Goal: Task Accomplishment & Management: Use online tool/utility

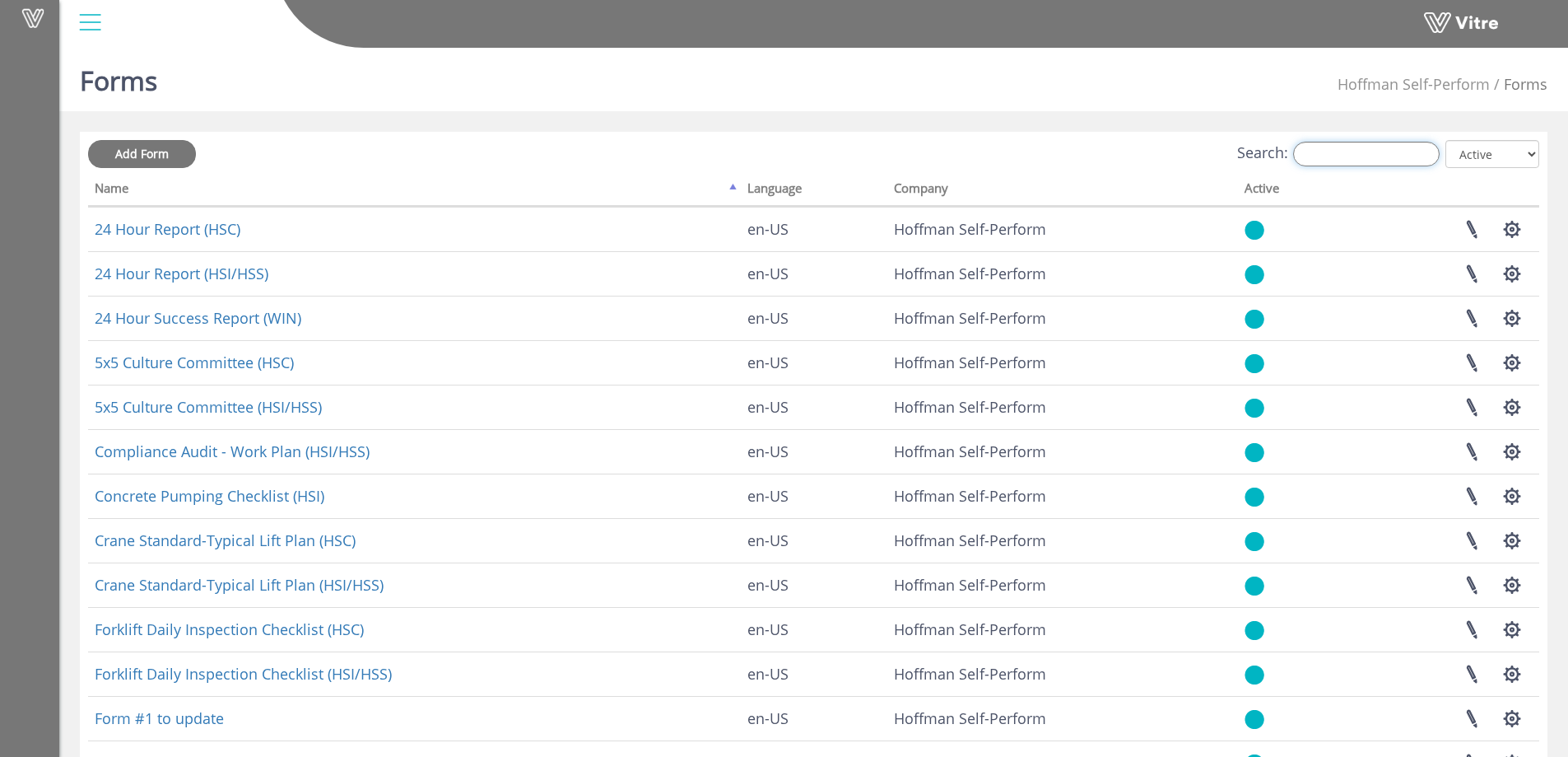
click at [1359, 147] on input "Search:" at bounding box center [1365, 154] width 146 height 25
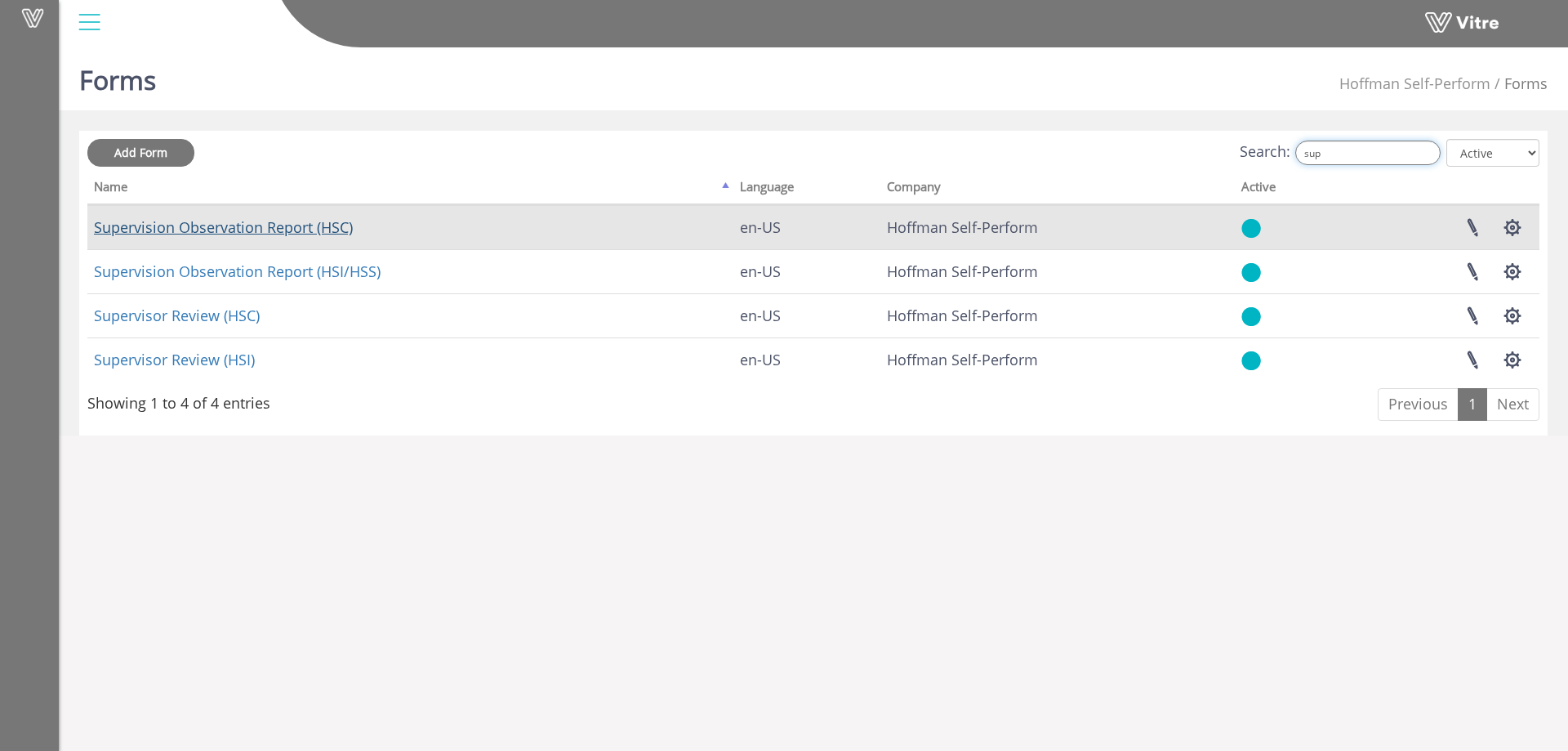
type input "sup"
click at [251, 232] on link "Supervision Observation Report (HSC)" at bounding box center [223, 226] width 259 height 19
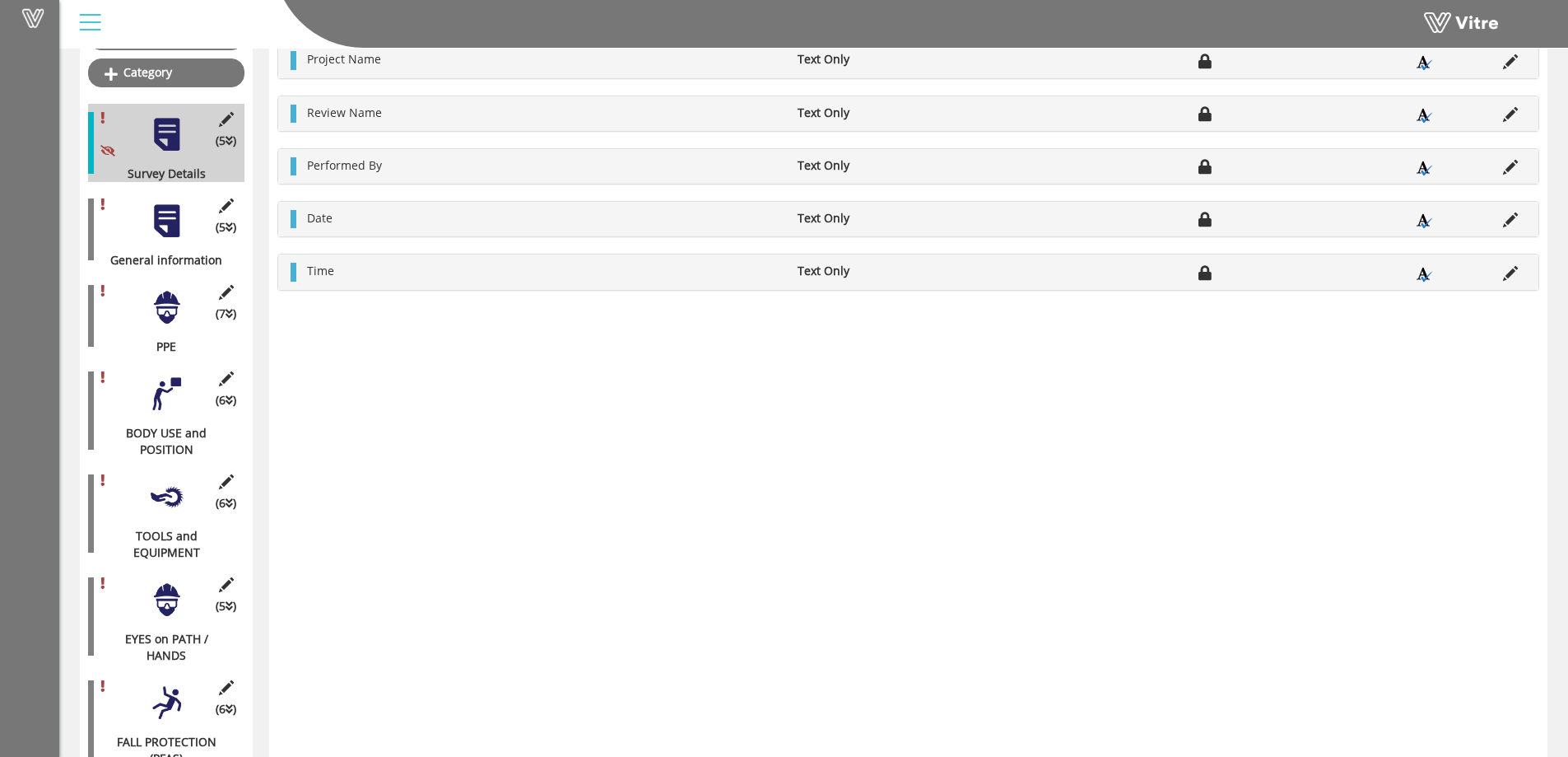
scroll to position [633, 0]
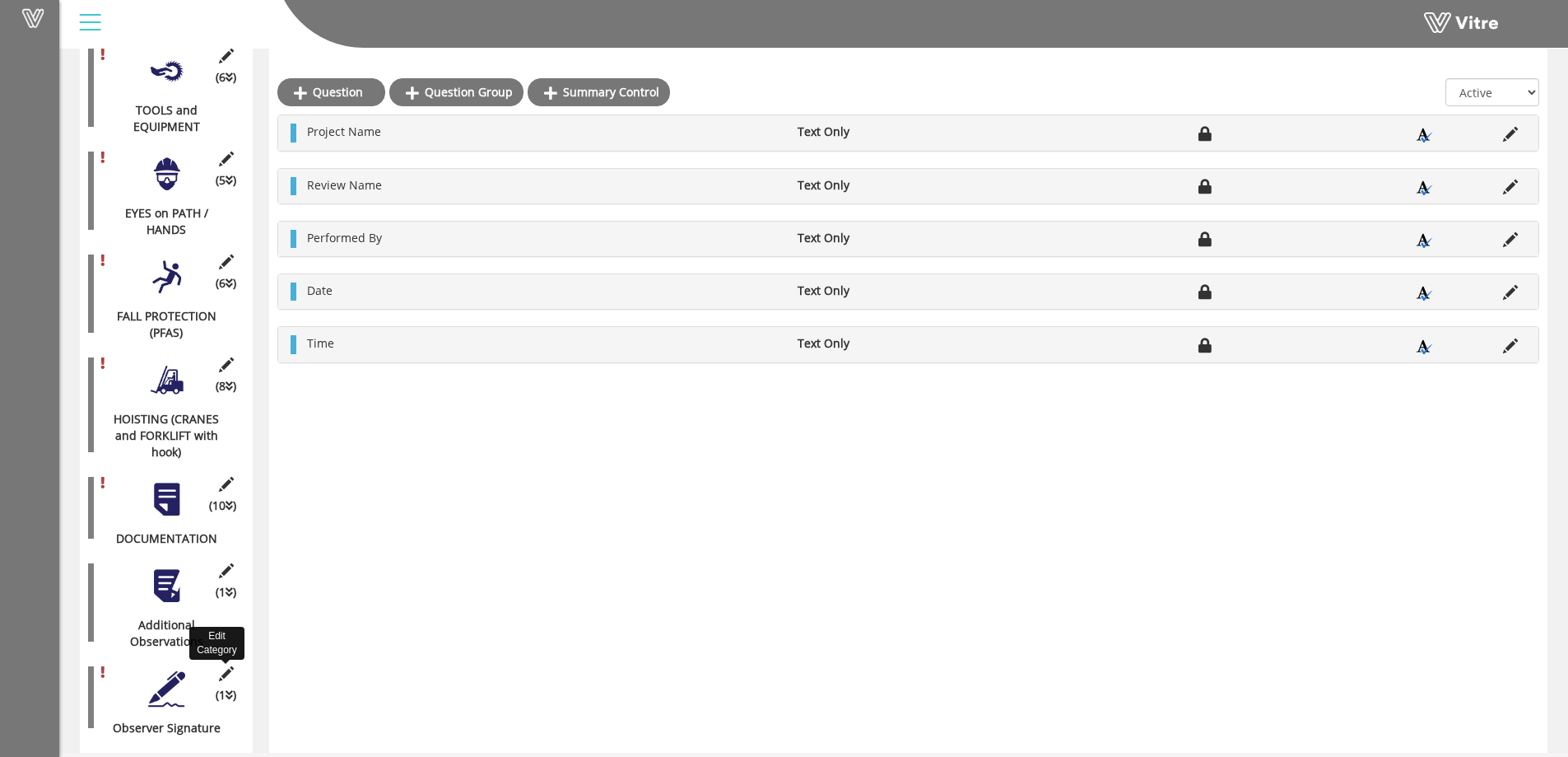
click at [225, 666] on icon at bounding box center [225, 673] width 20 height 15
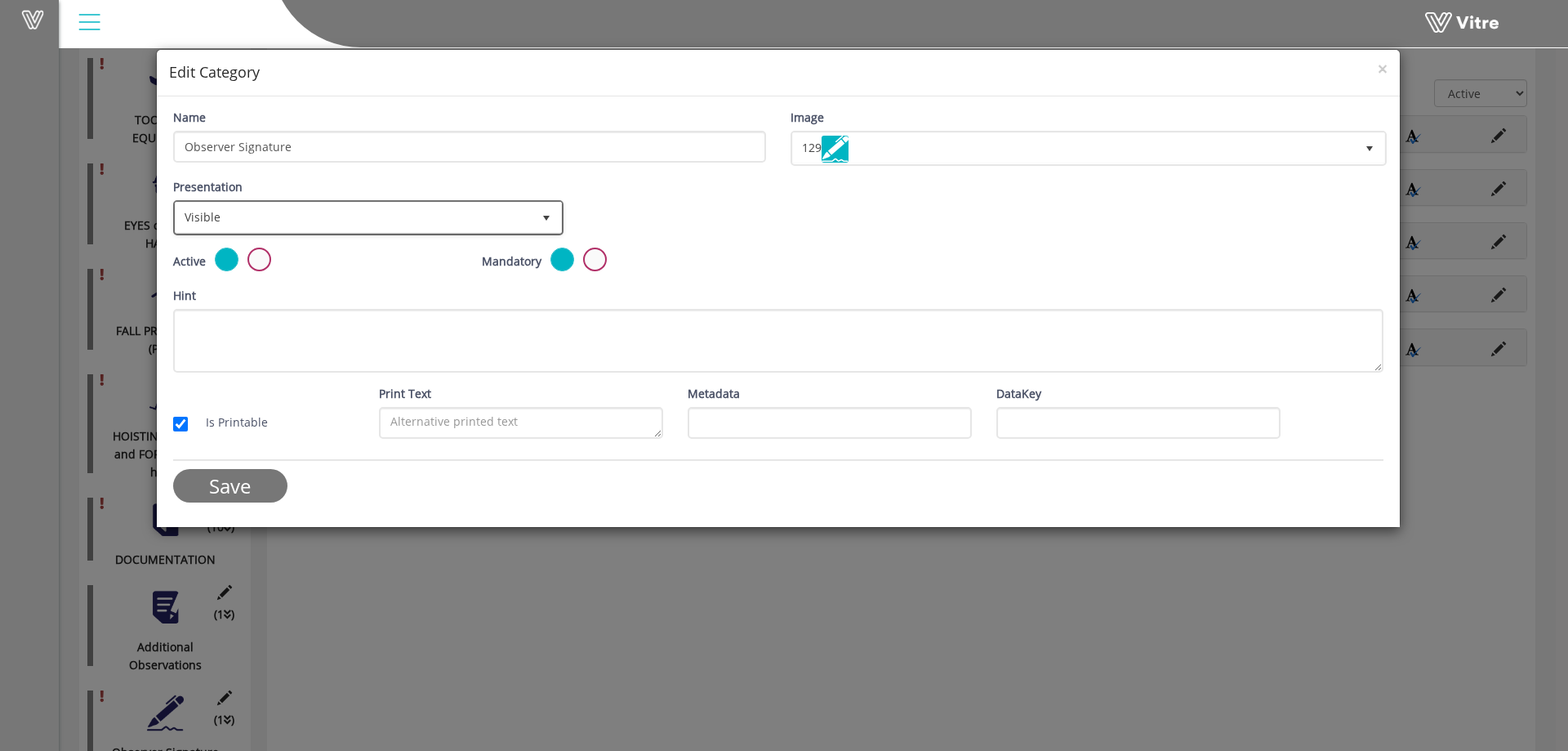
click at [545, 220] on span "select" at bounding box center [546, 218] width 13 height 13
click at [686, 218] on div "Presentation Visible 0 Set Duration Minutes 0 Set conditional rule Set Duration" at bounding box center [779, 212] width 1235 height 70
click at [1381, 68] on span "×" at bounding box center [1383, 68] width 10 height 23
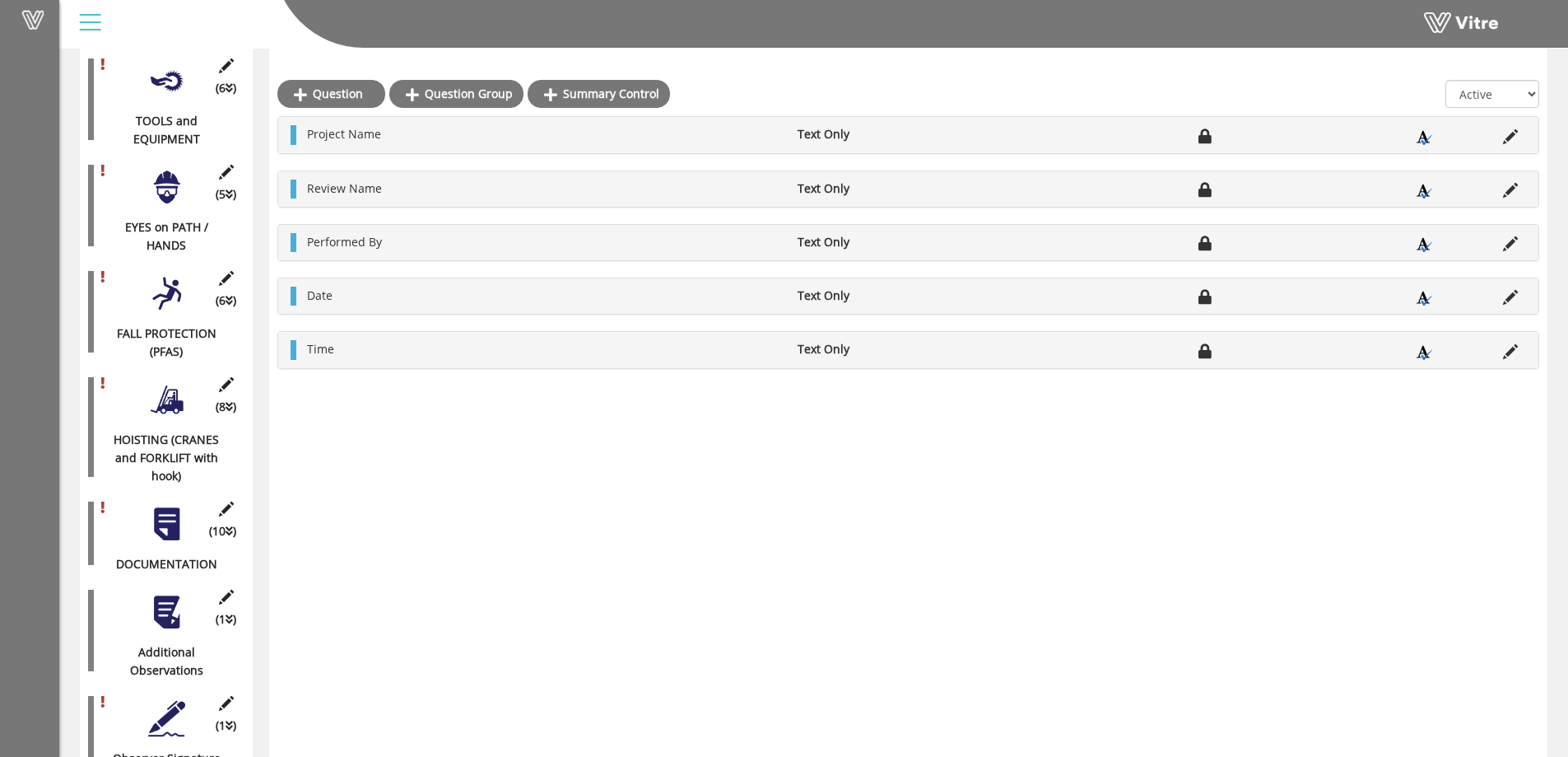
scroll to position [644, 0]
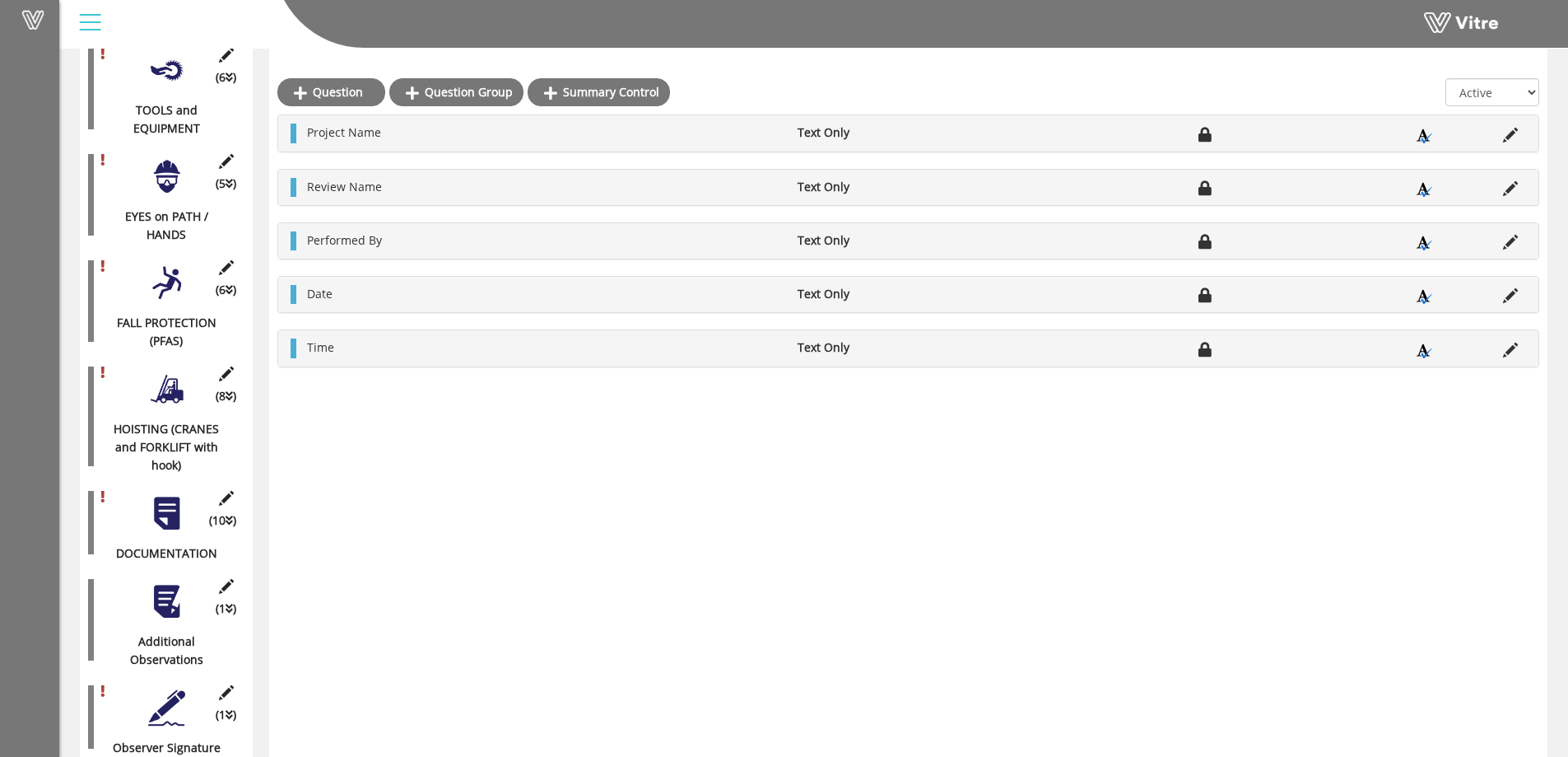
click at [148, 697] on div at bounding box center [166, 708] width 37 height 37
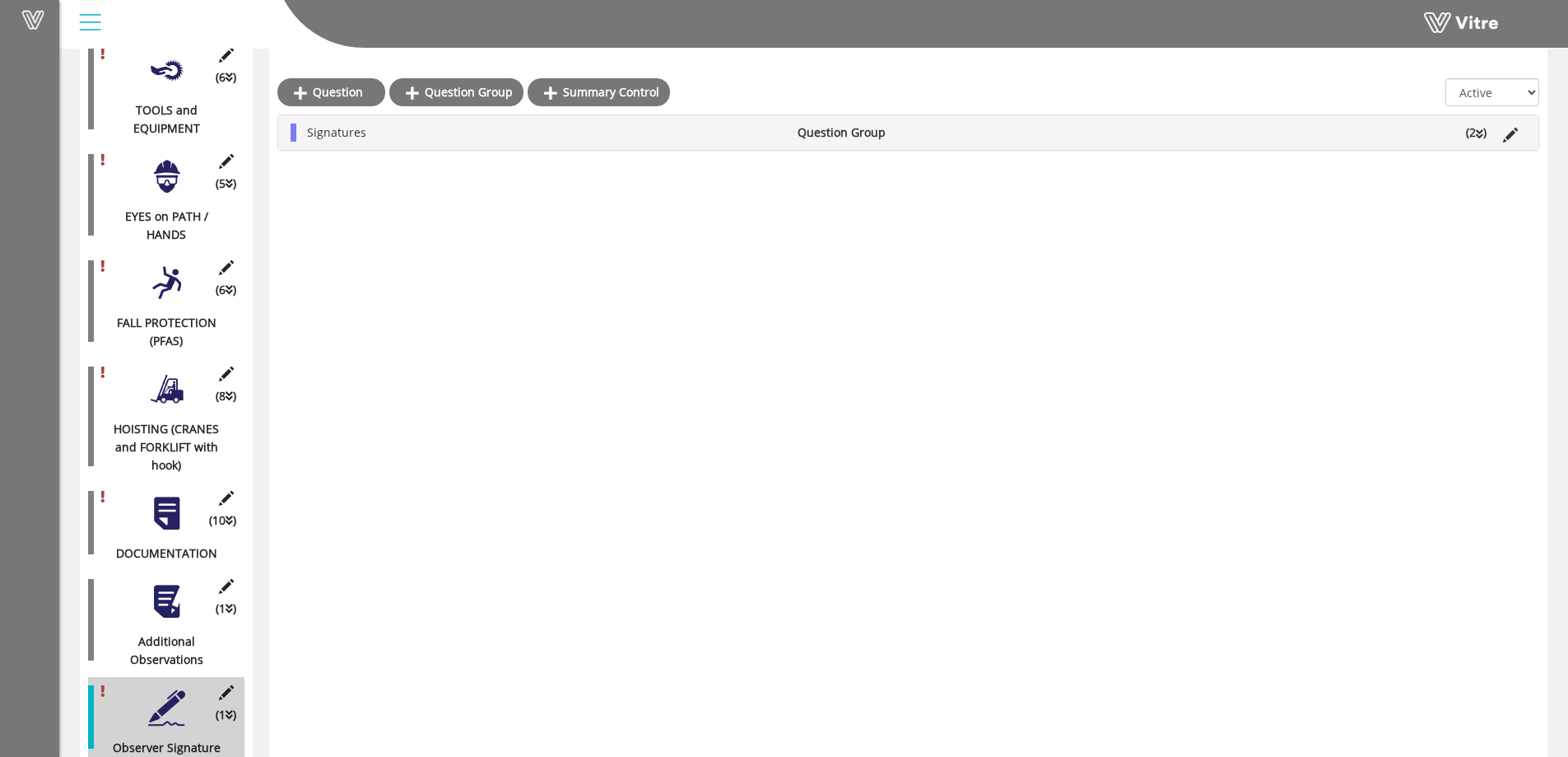
click at [229, 709] on icon at bounding box center [229, 715] width 8 height 12
click at [169, 599] on div at bounding box center [166, 602] width 37 height 37
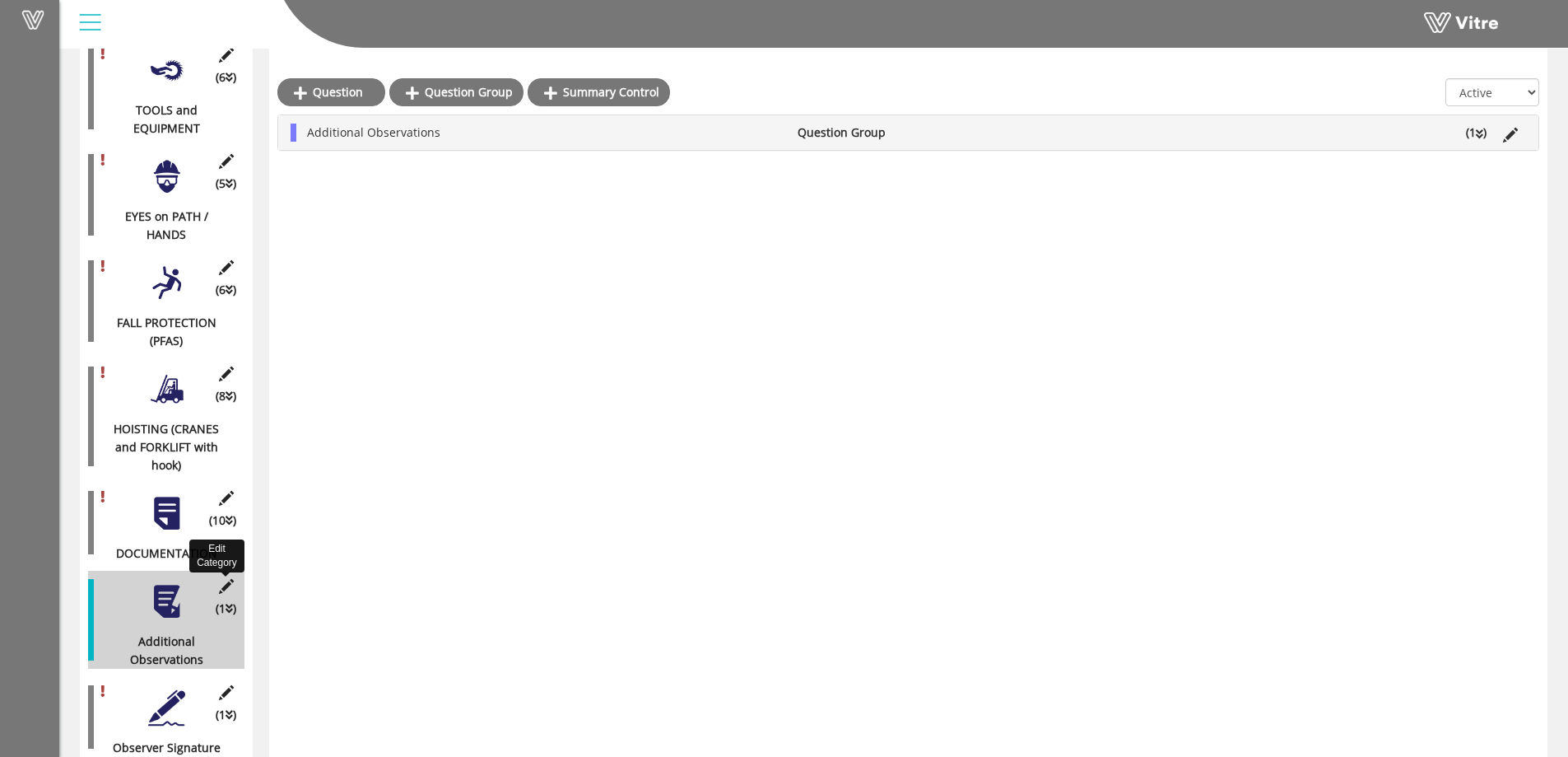
click at [228, 579] on icon at bounding box center [225, 586] width 20 height 15
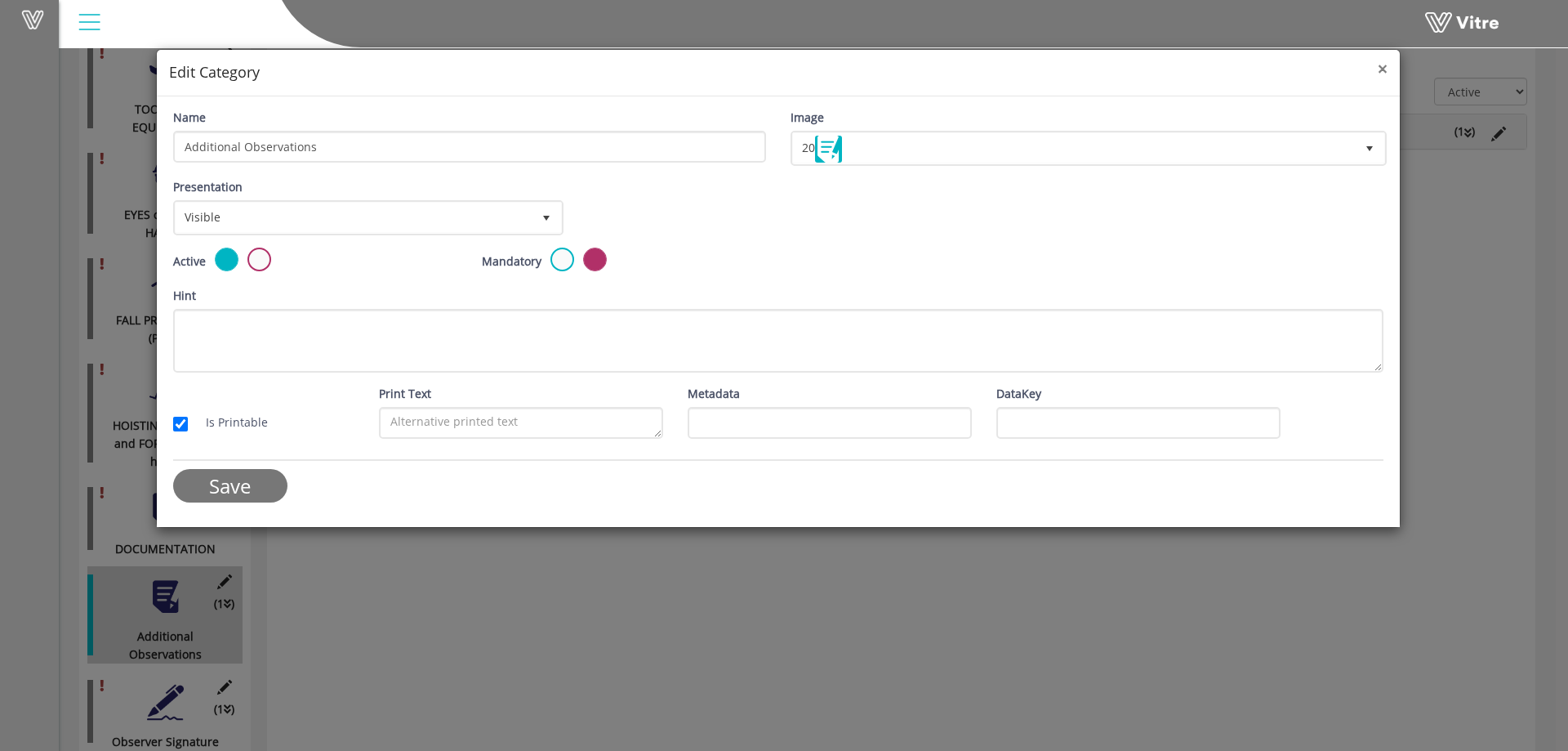
click at [1379, 67] on span "×" at bounding box center [1383, 68] width 10 height 23
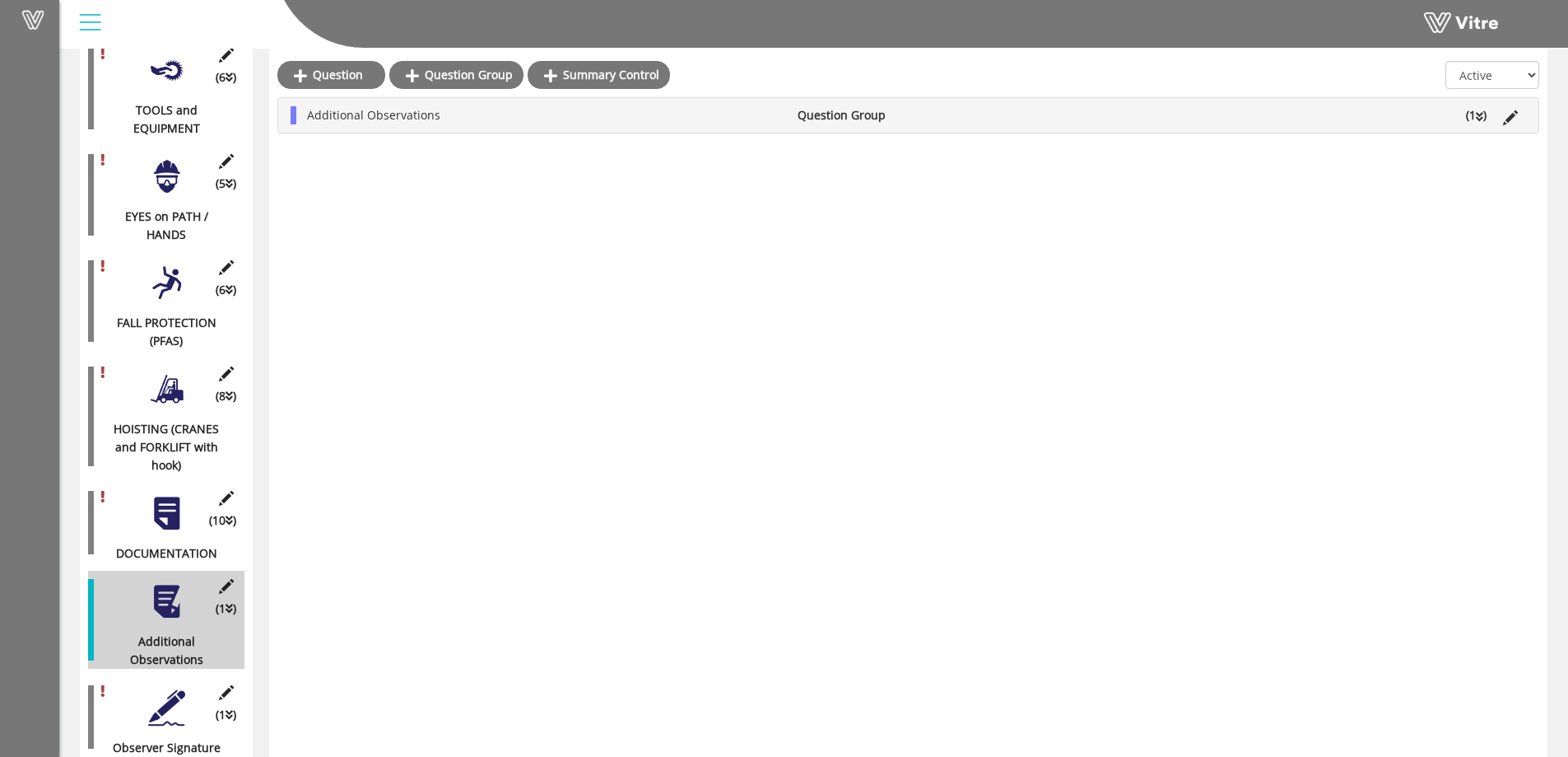
scroll to position [0, 0]
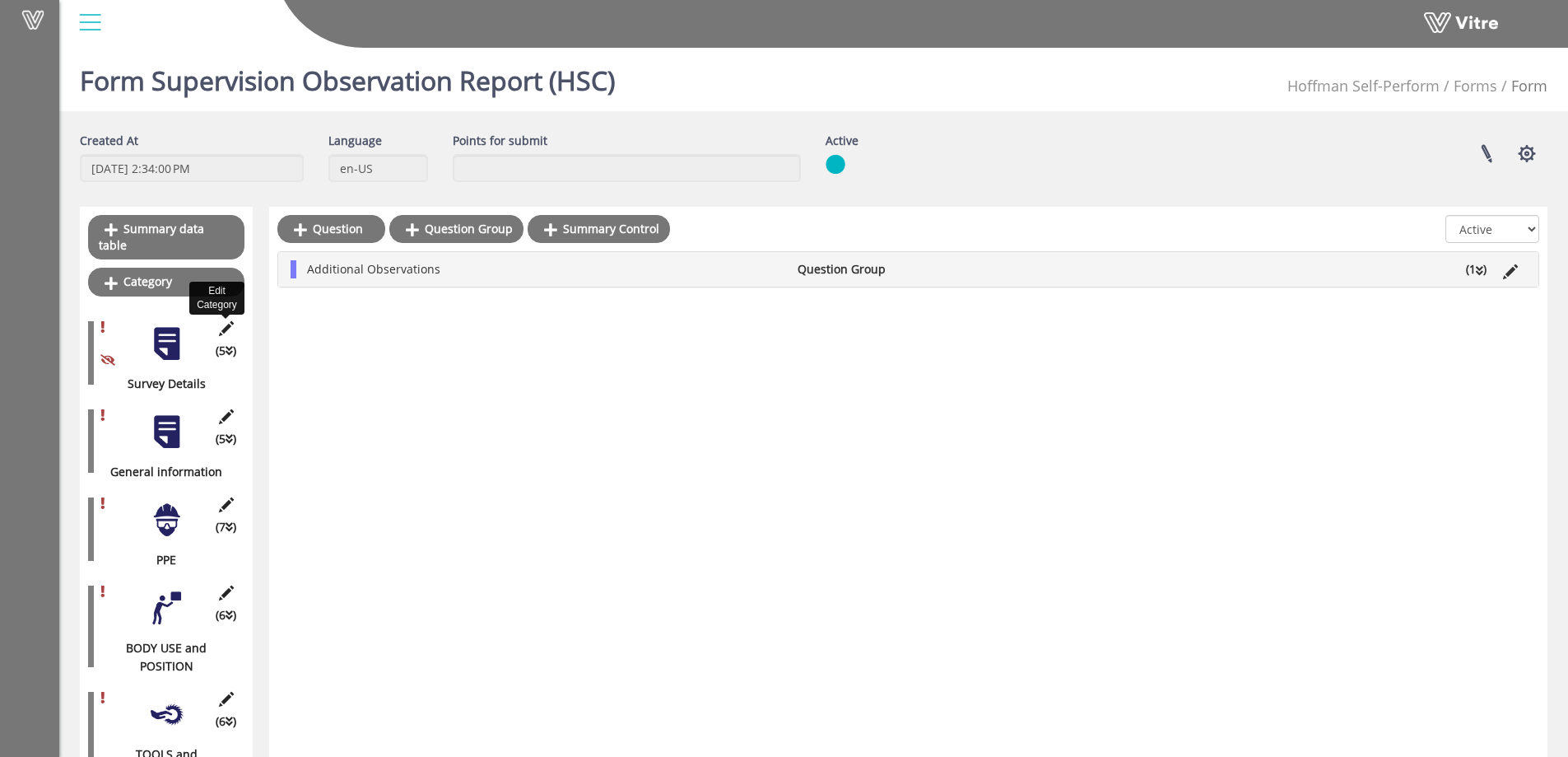
click at [224, 321] on icon at bounding box center [225, 329] width 20 height 15
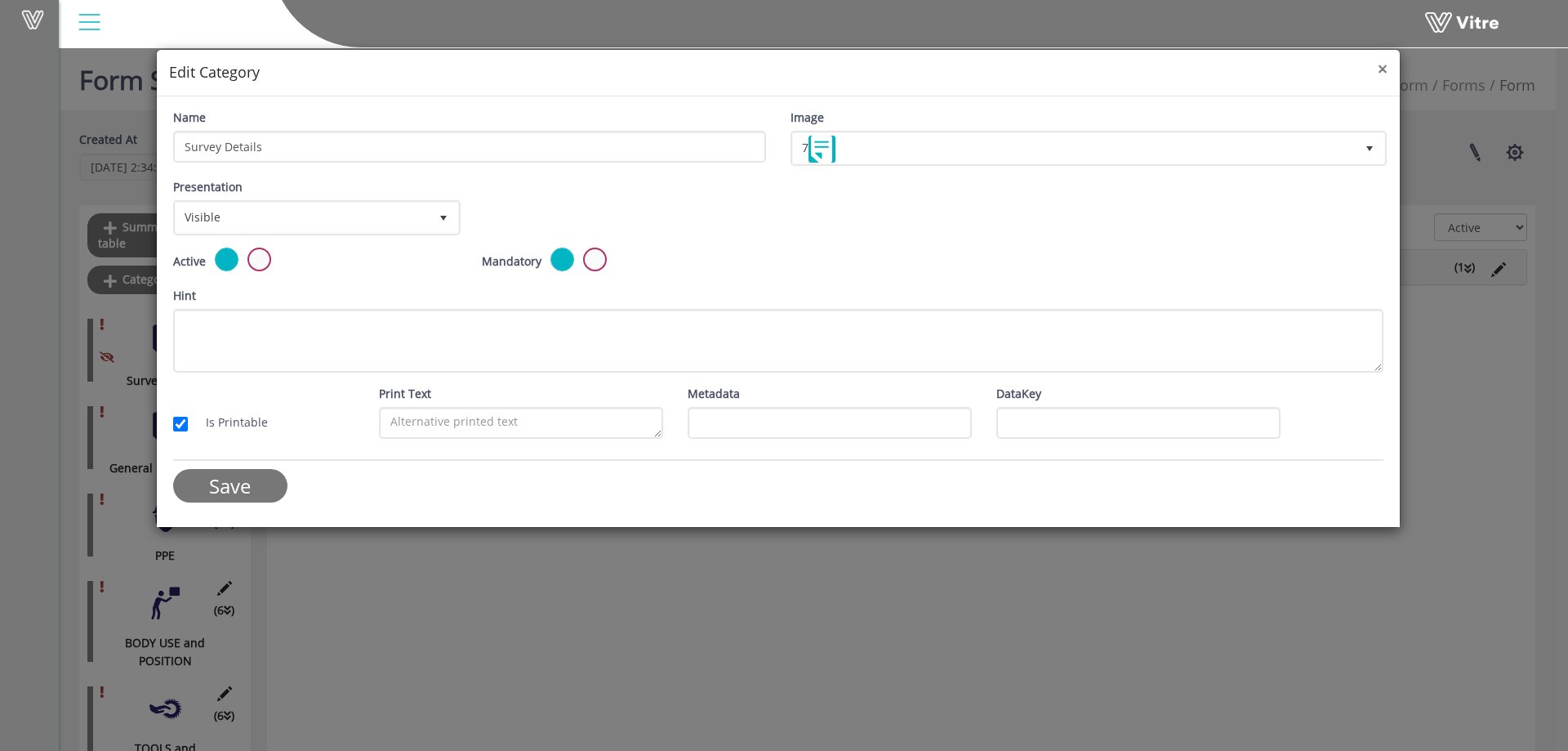
click at [1379, 72] on span "×" at bounding box center [1383, 68] width 10 height 23
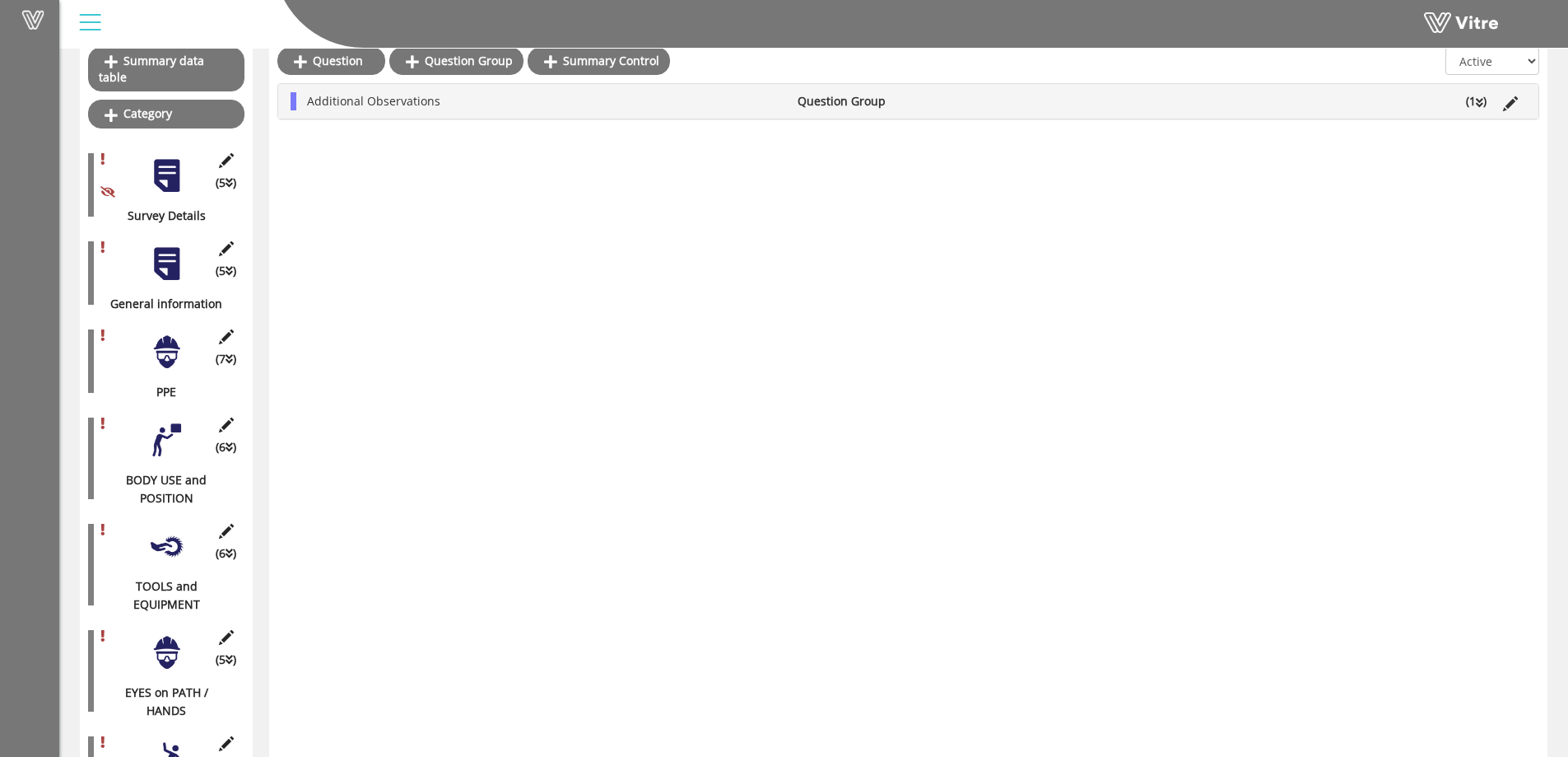
scroll to position [247, 0]
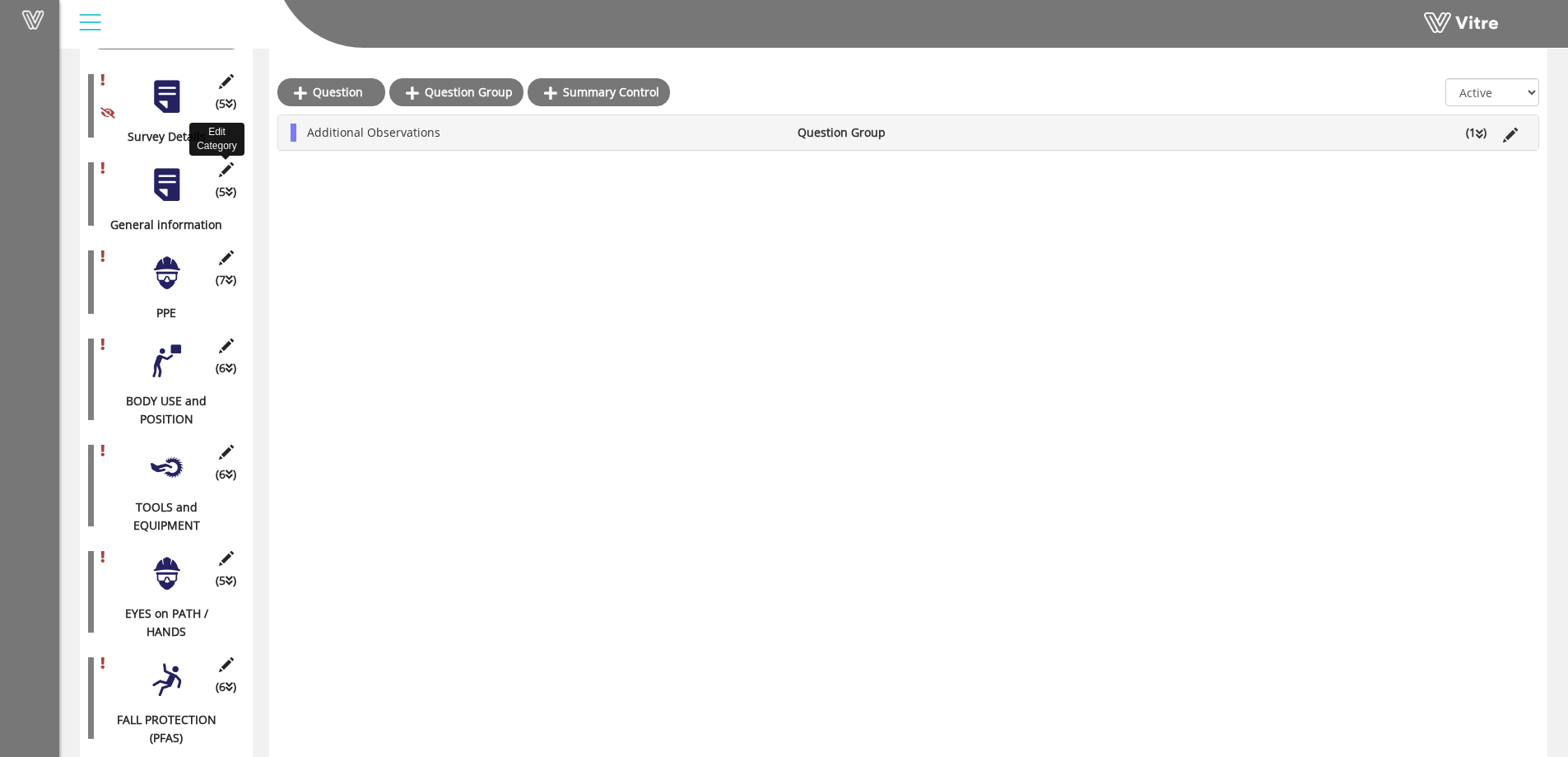
click at [226, 162] on icon at bounding box center [225, 170] width 20 height 15
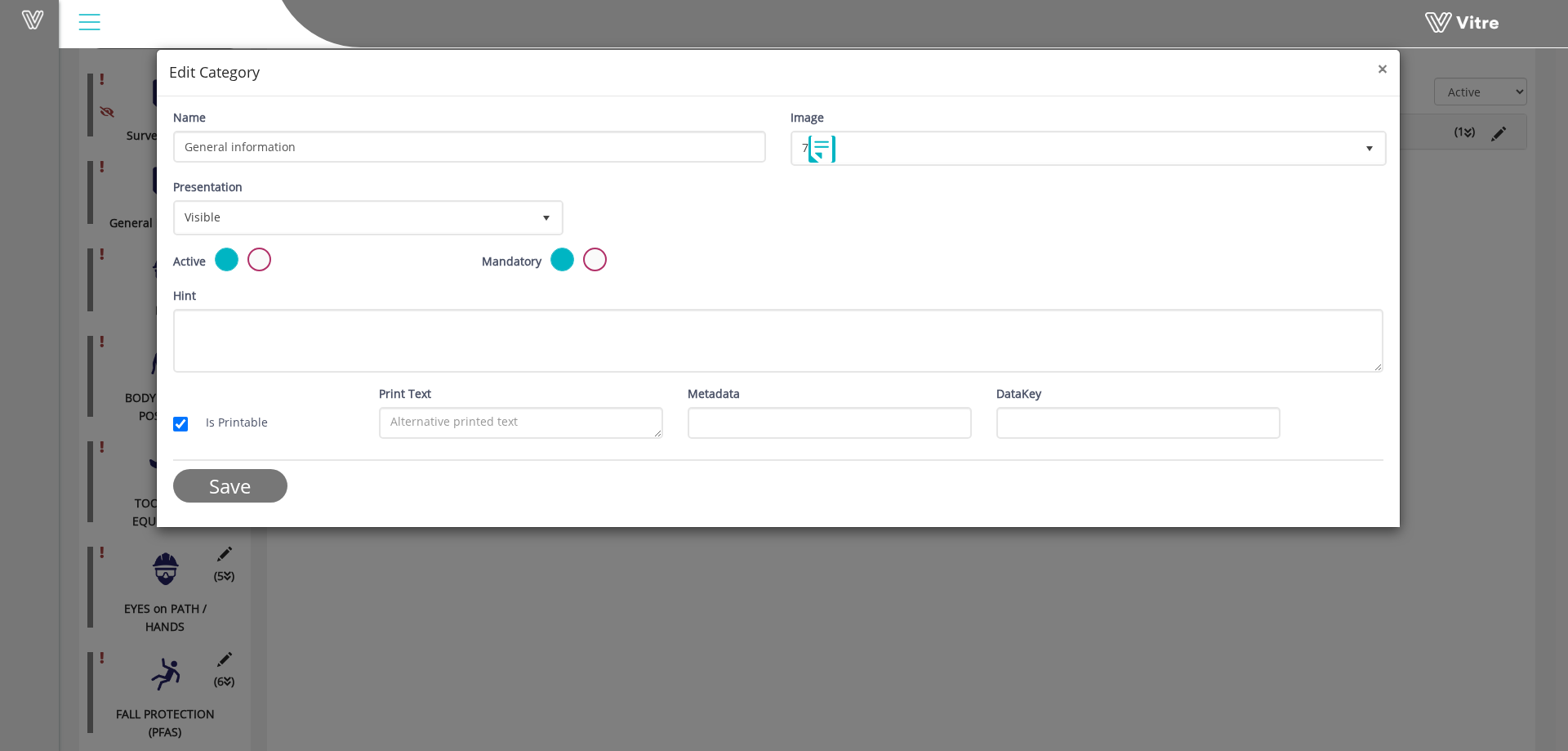
drag, startPoint x: 1383, startPoint y: 67, endPoint x: 1344, endPoint y: 79, distance: 40.8
click at [1381, 68] on span "×" at bounding box center [1383, 68] width 10 height 23
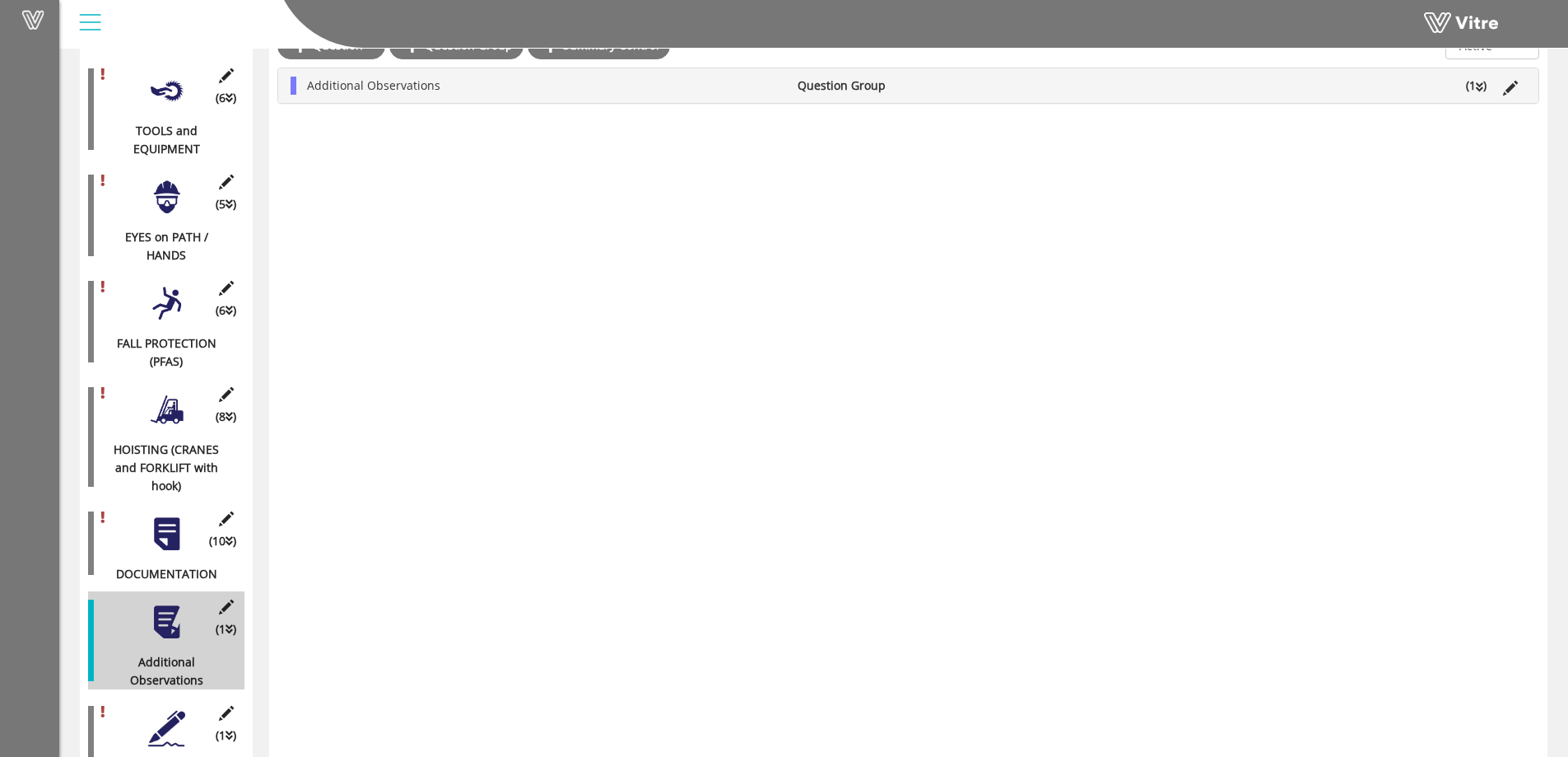
scroll to position [644, 0]
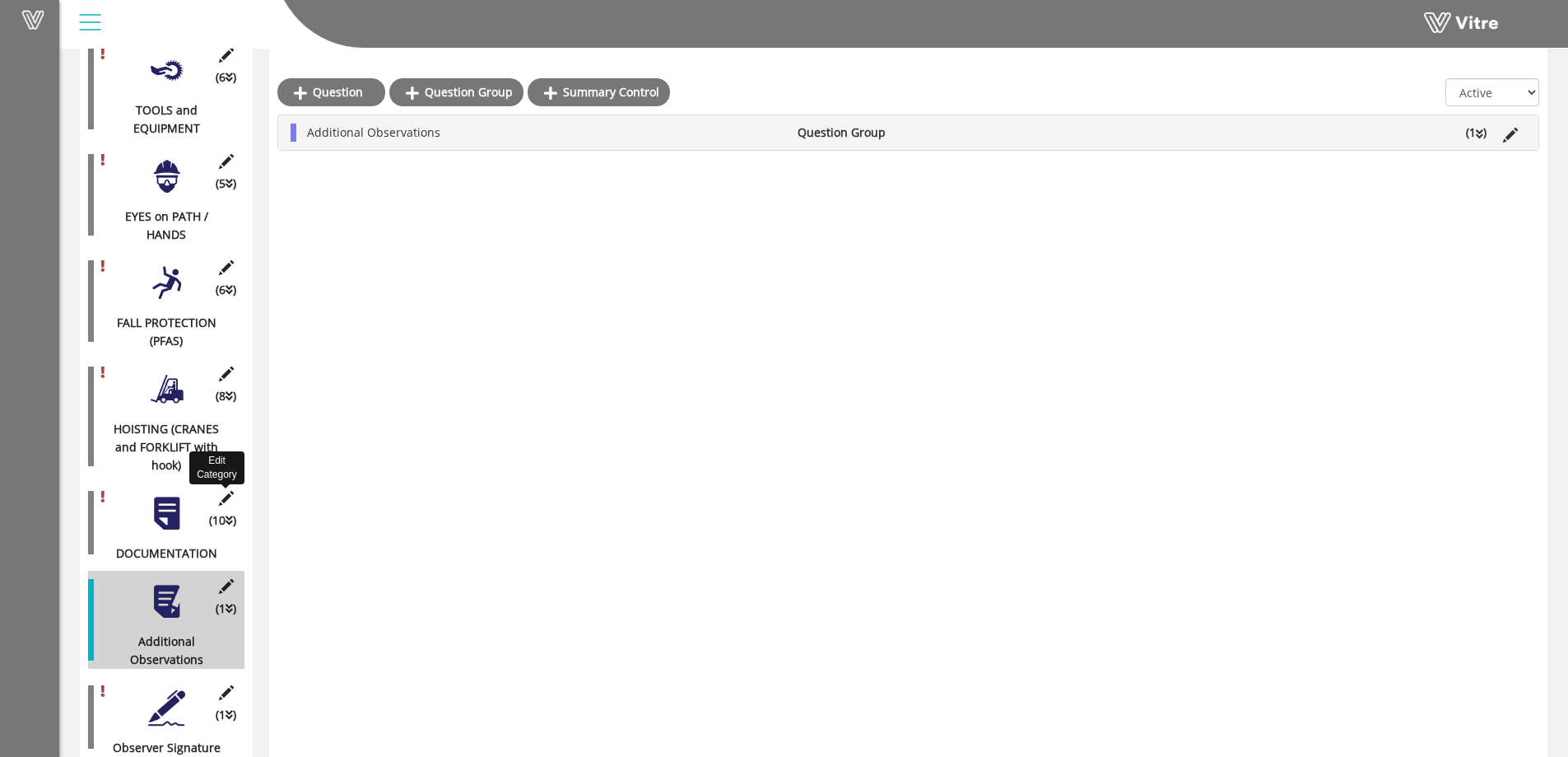
click at [222, 491] on icon at bounding box center [225, 498] width 20 height 15
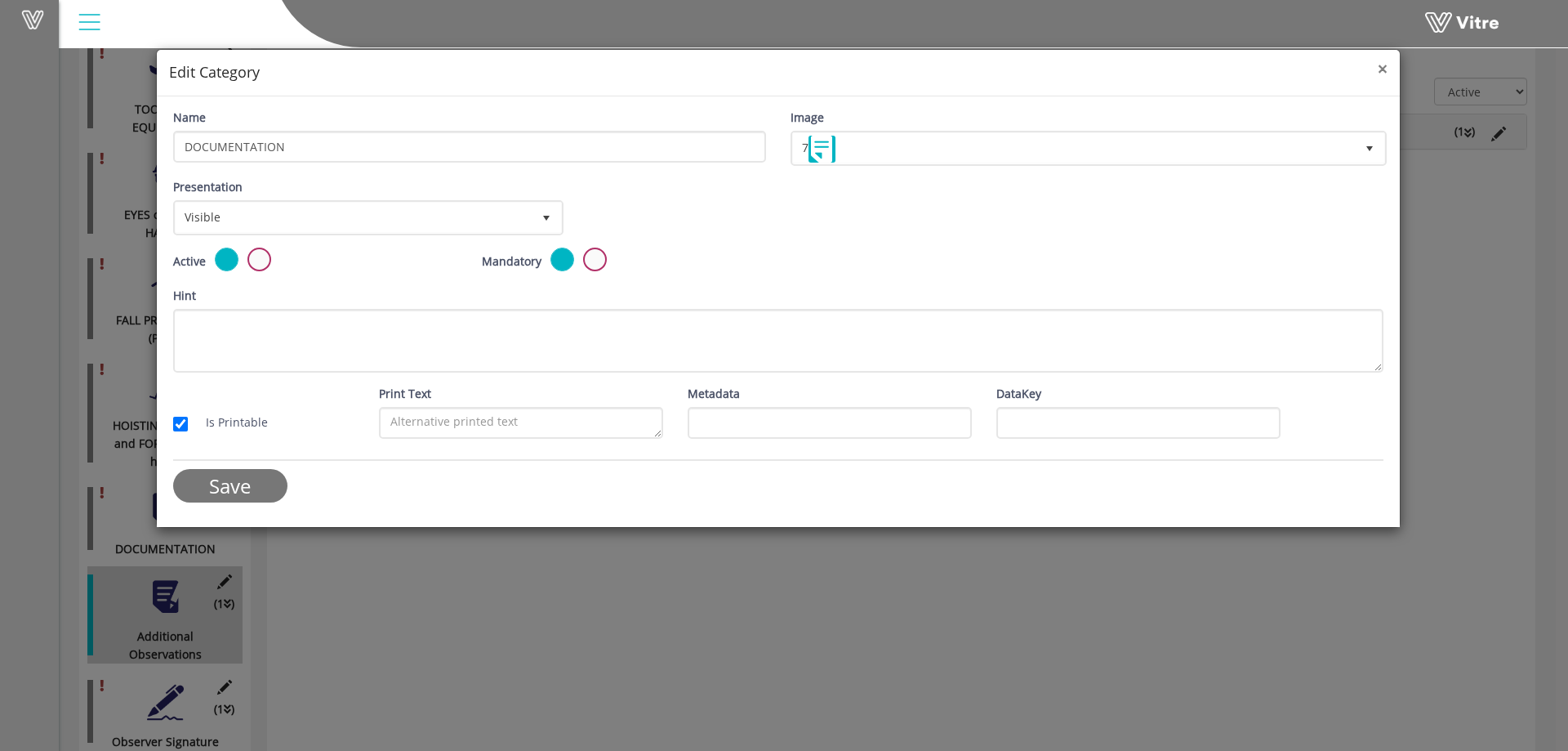
click at [1381, 68] on span "×" at bounding box center [1383, 68] width 10 height 23
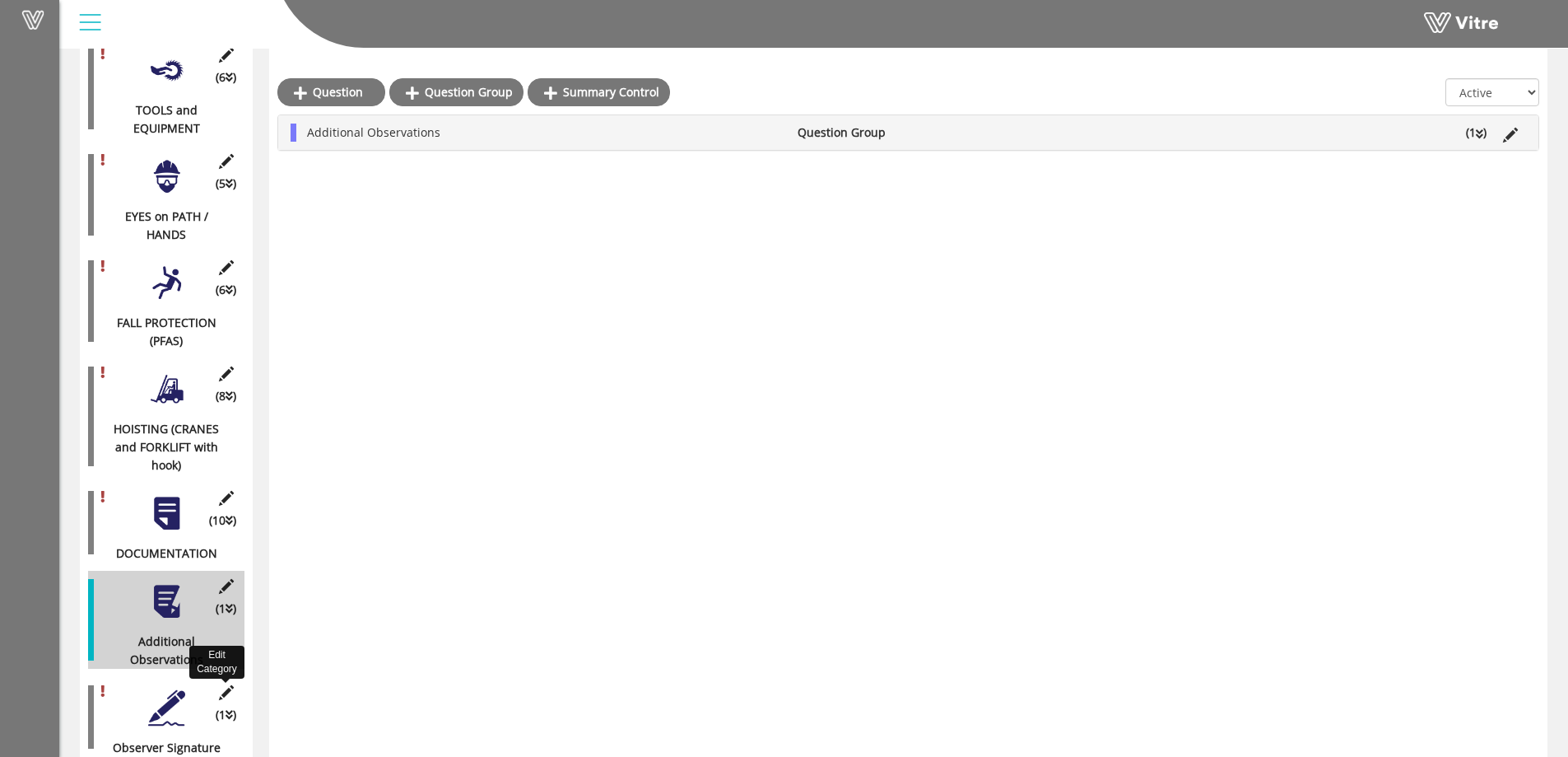
click at [224, 685] on icon at bounding box center [225, 693] width 20 height 15
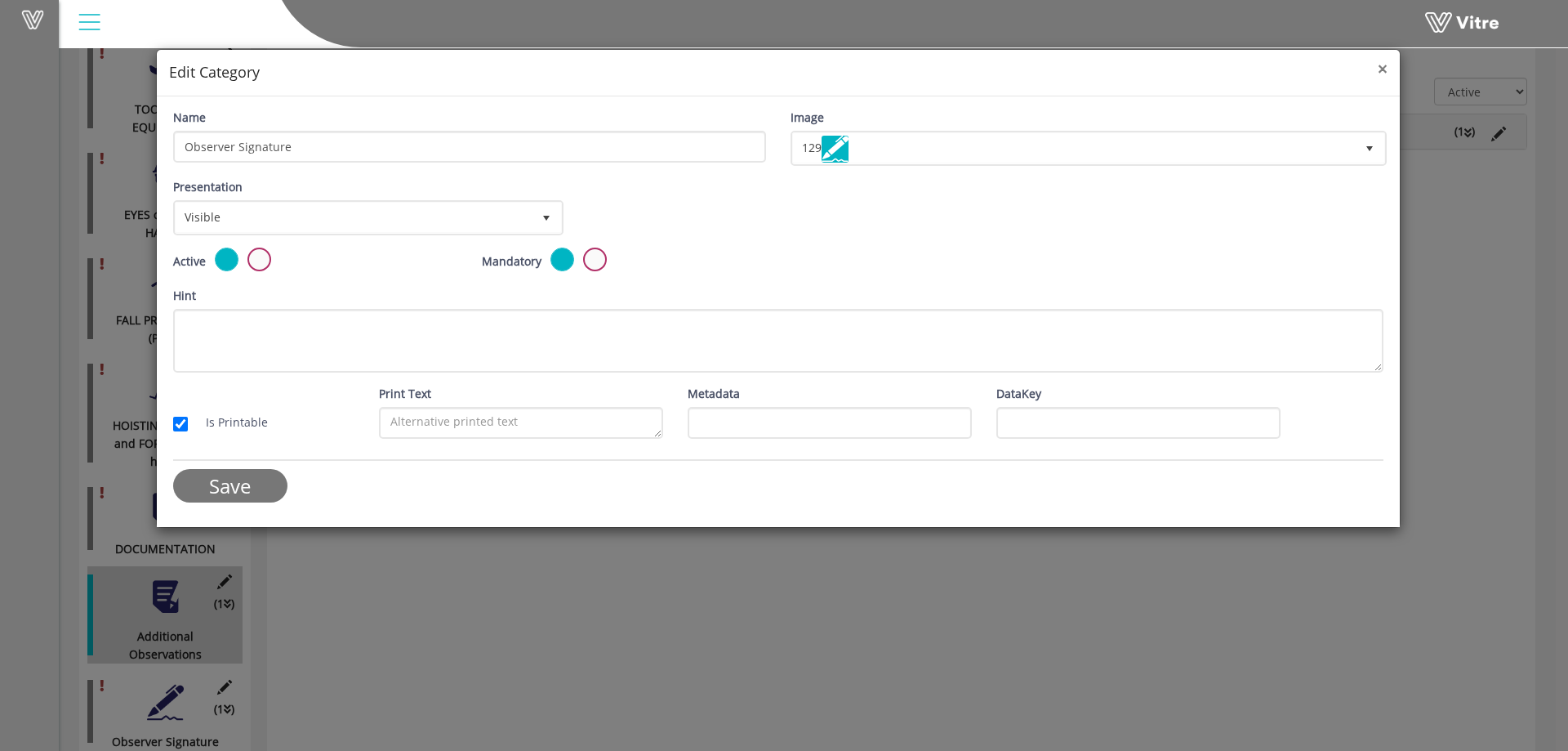
click at [1380, 67] on span "×" at bounding box center [1383, 68] width 10 height 23
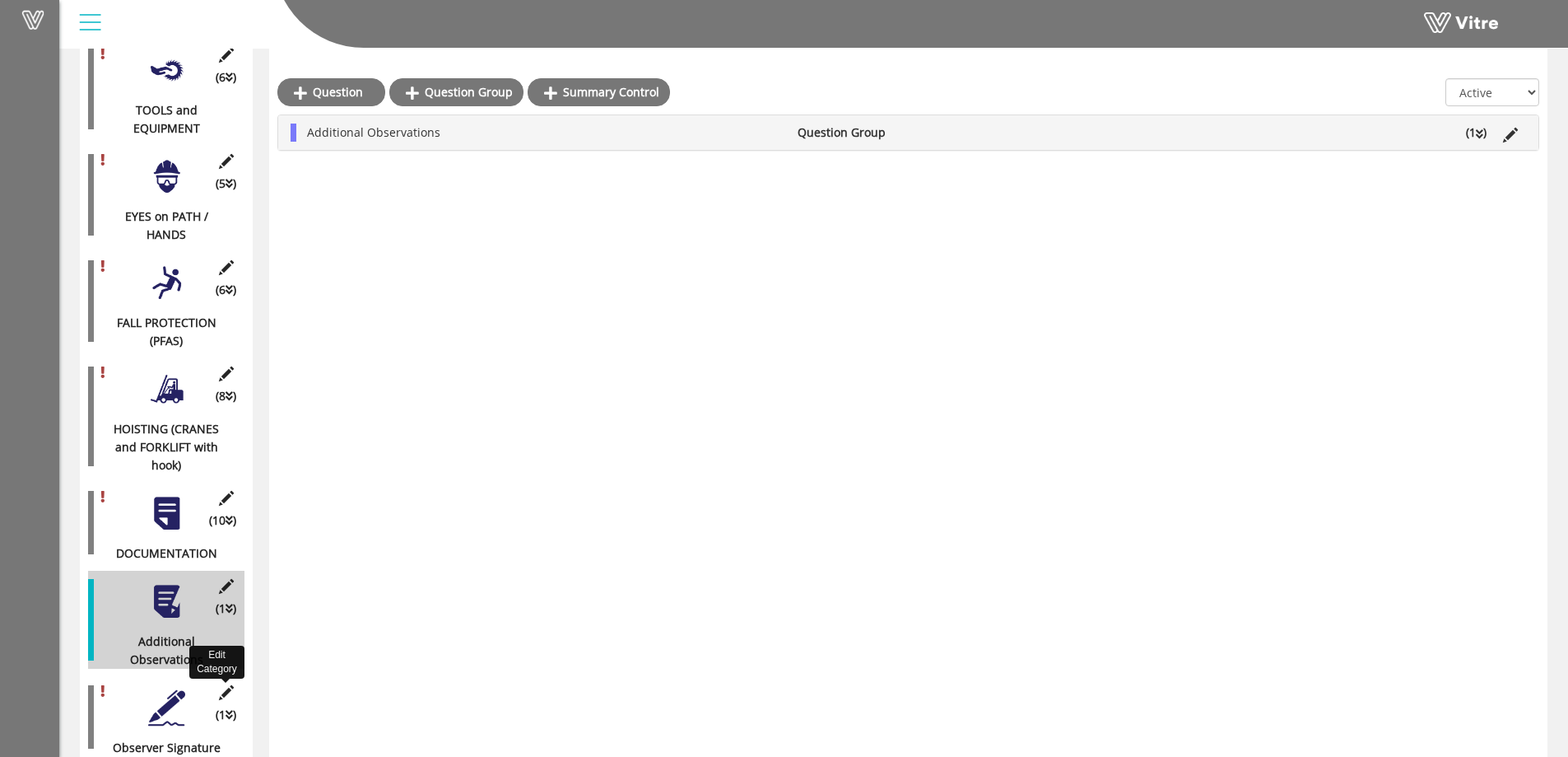
click at [222, 685] on icon at bounding box center [225, 693] width 20 height 15
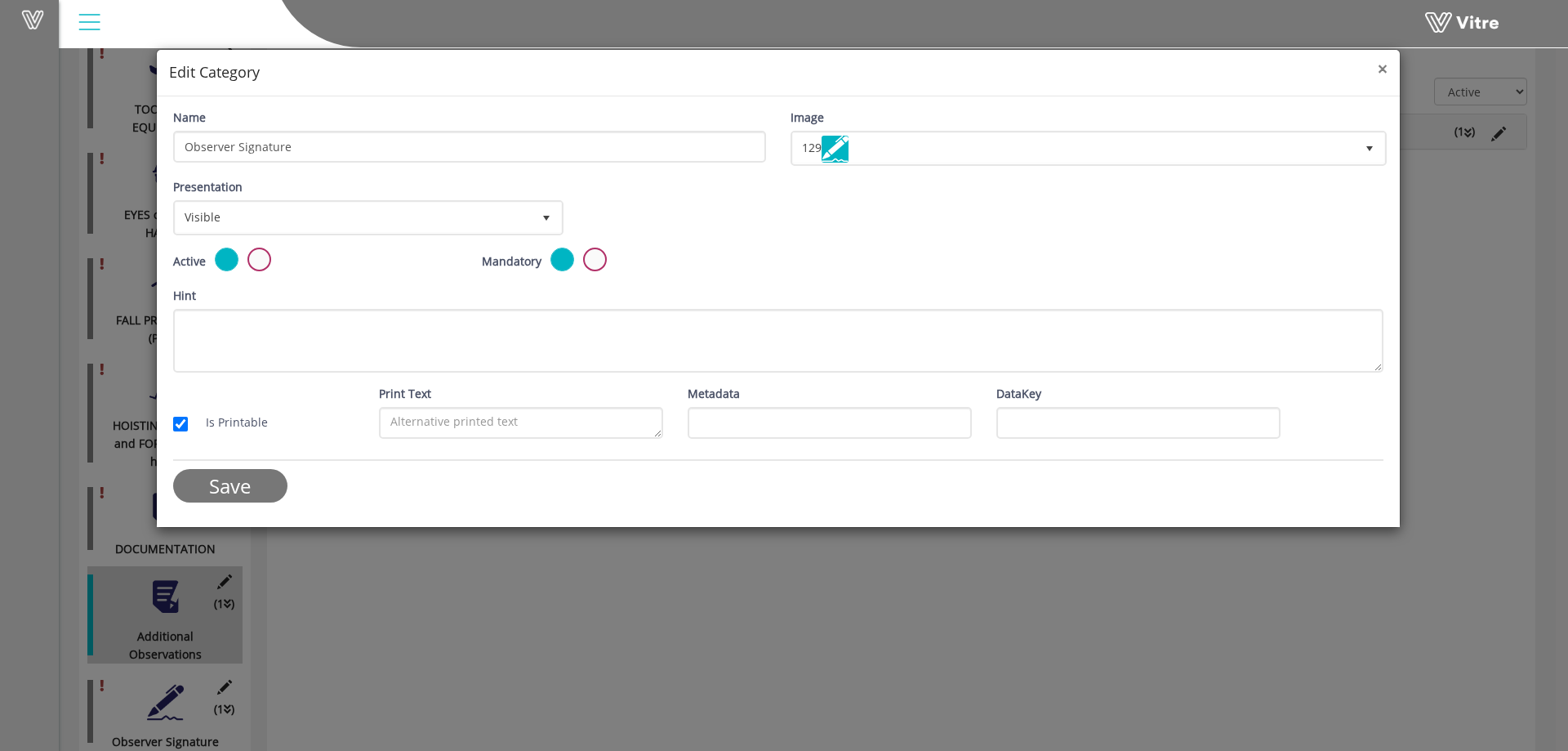
click at [1381, 69] on span "×" at bounding box center [1383, 68] width 10 height 23
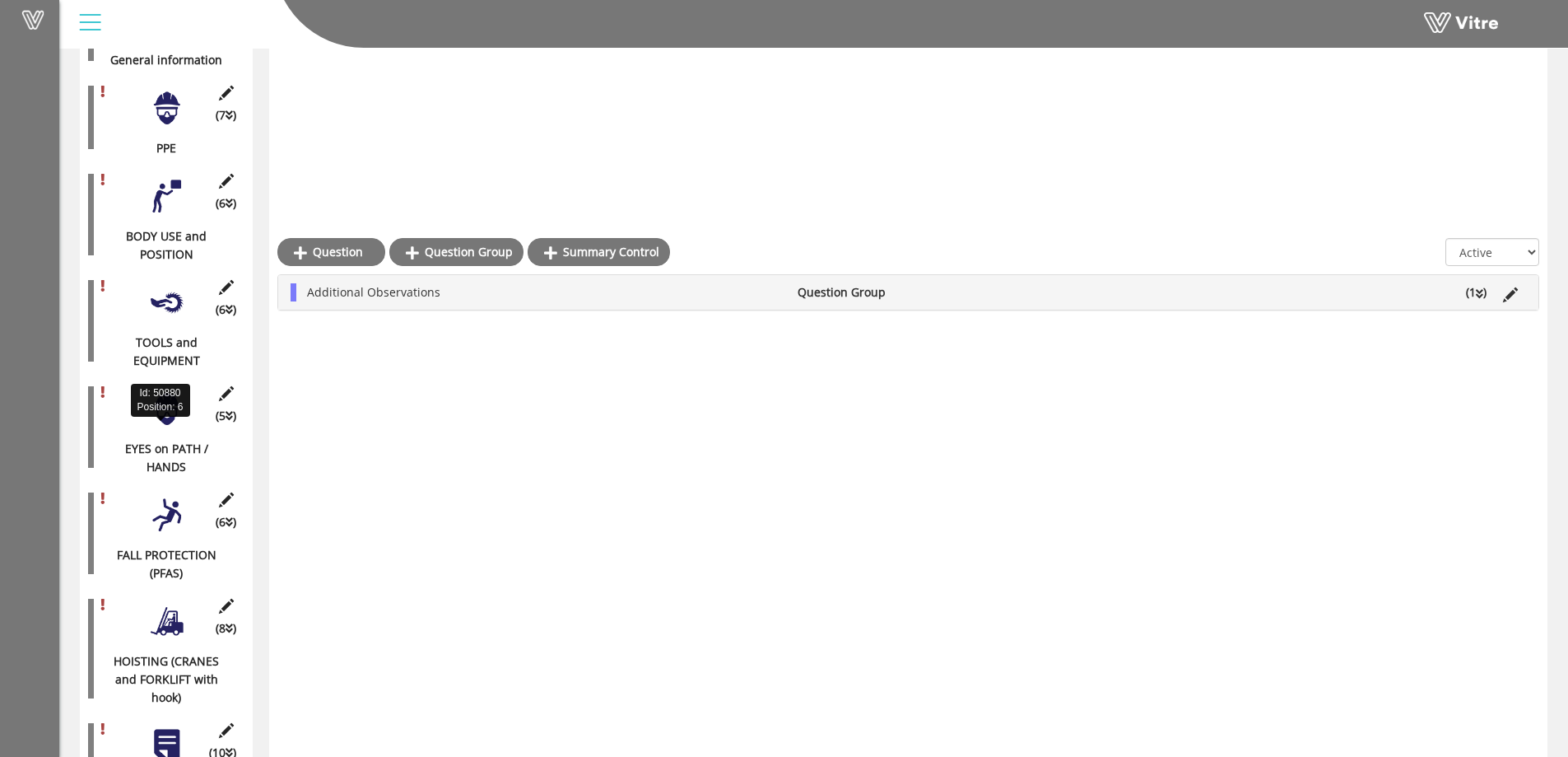
scroll to position [0, 0]
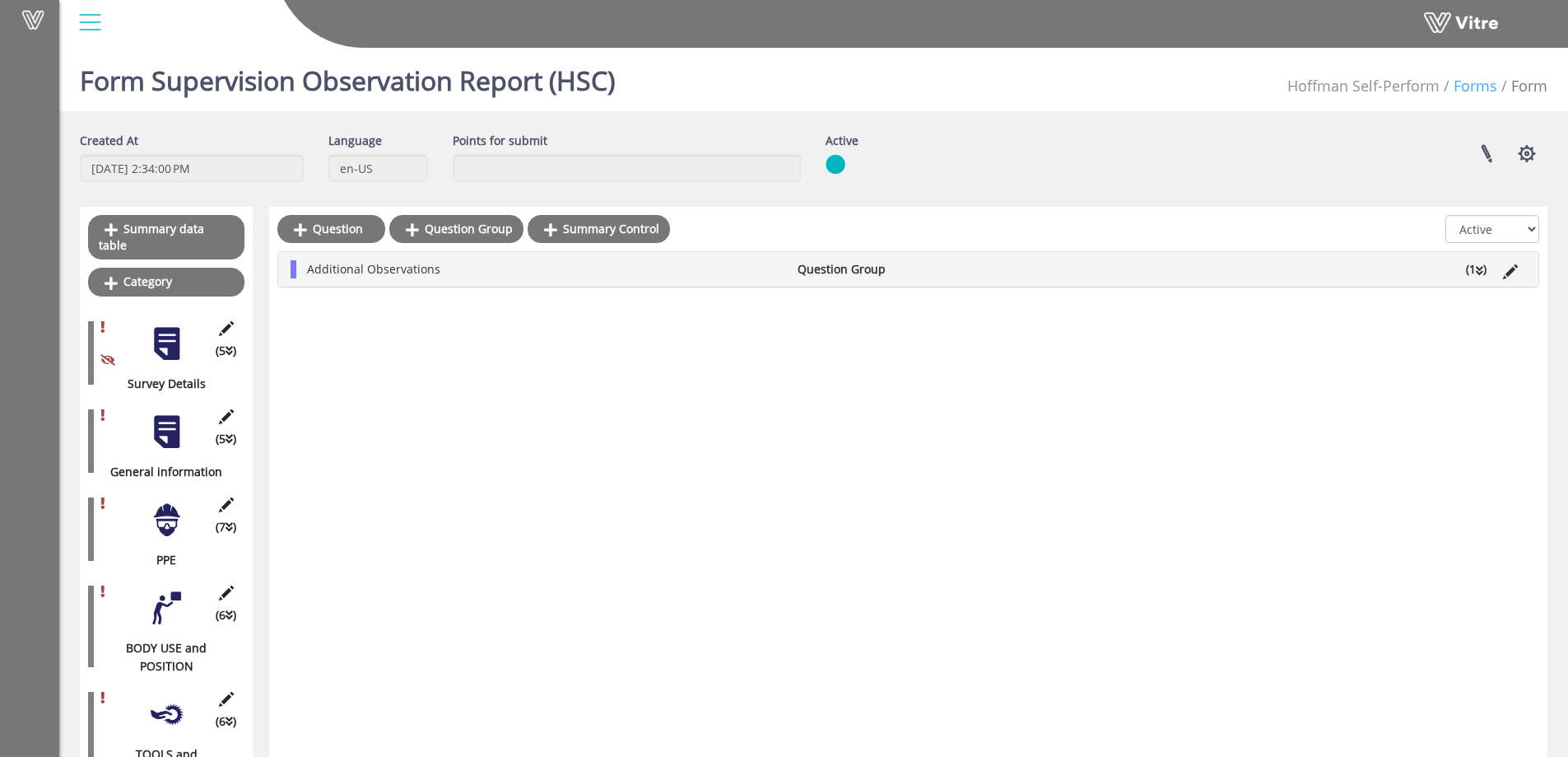
click at [1478, 85] on link "Forms" at bounding box center [1475, 85] width 44 height 19
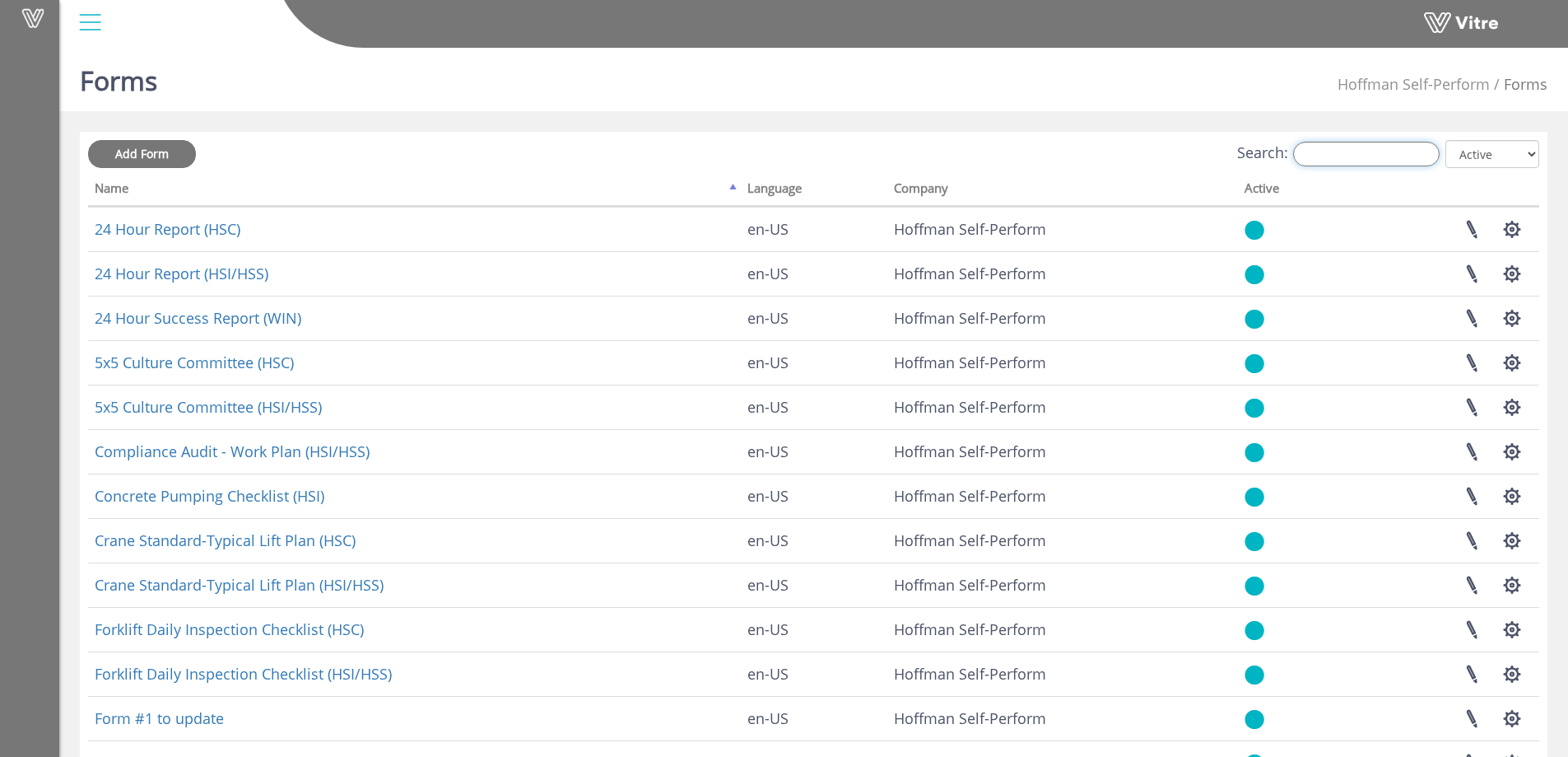
click at [1344, 154] on input "Search:" at bounding box center [1365, 154] width 146 height 25
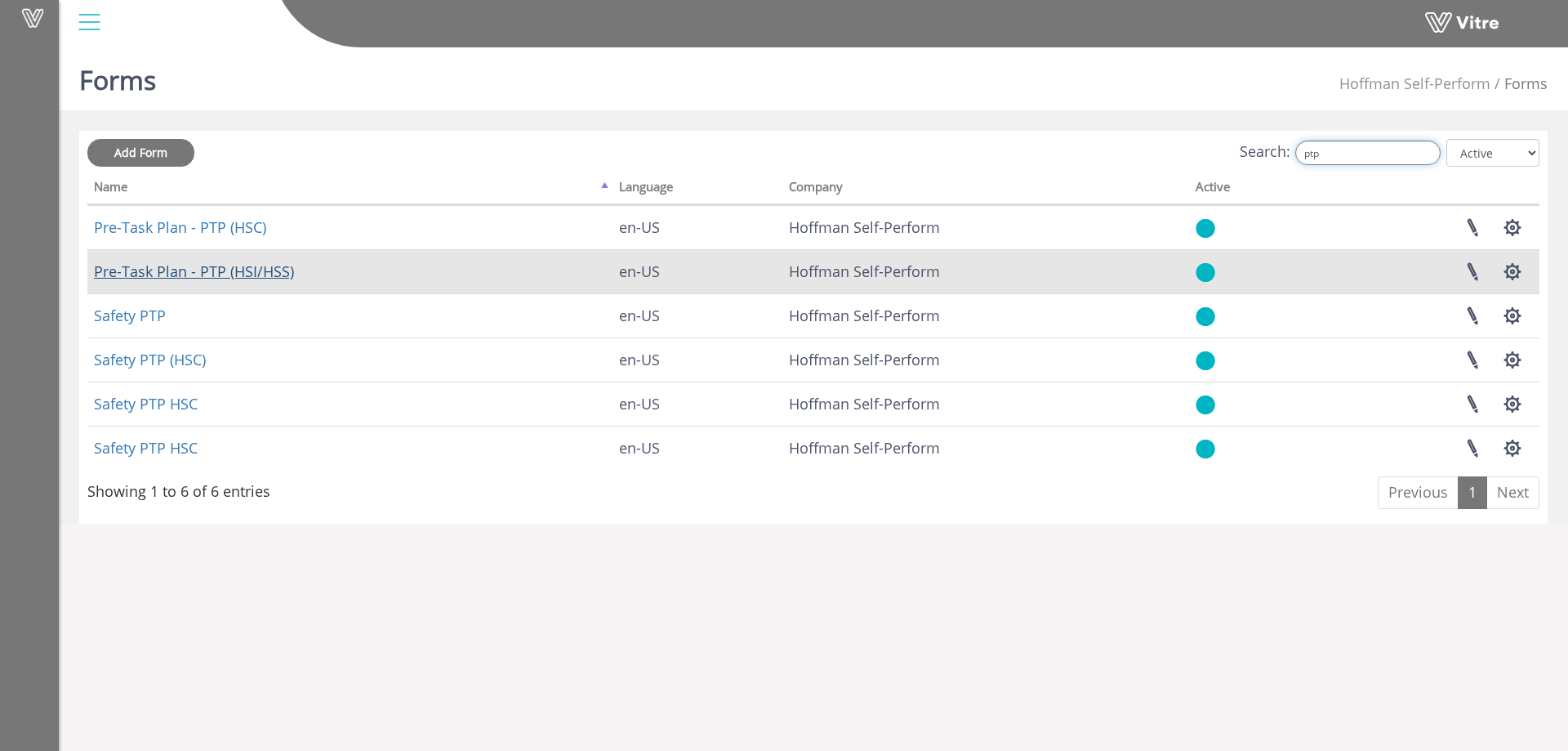
type input "ptp"
click at [235, 275] on link "Pre-Task Plan - PTP (HSI/HSS)" at bounding box center [194, 271] width 200 height 19
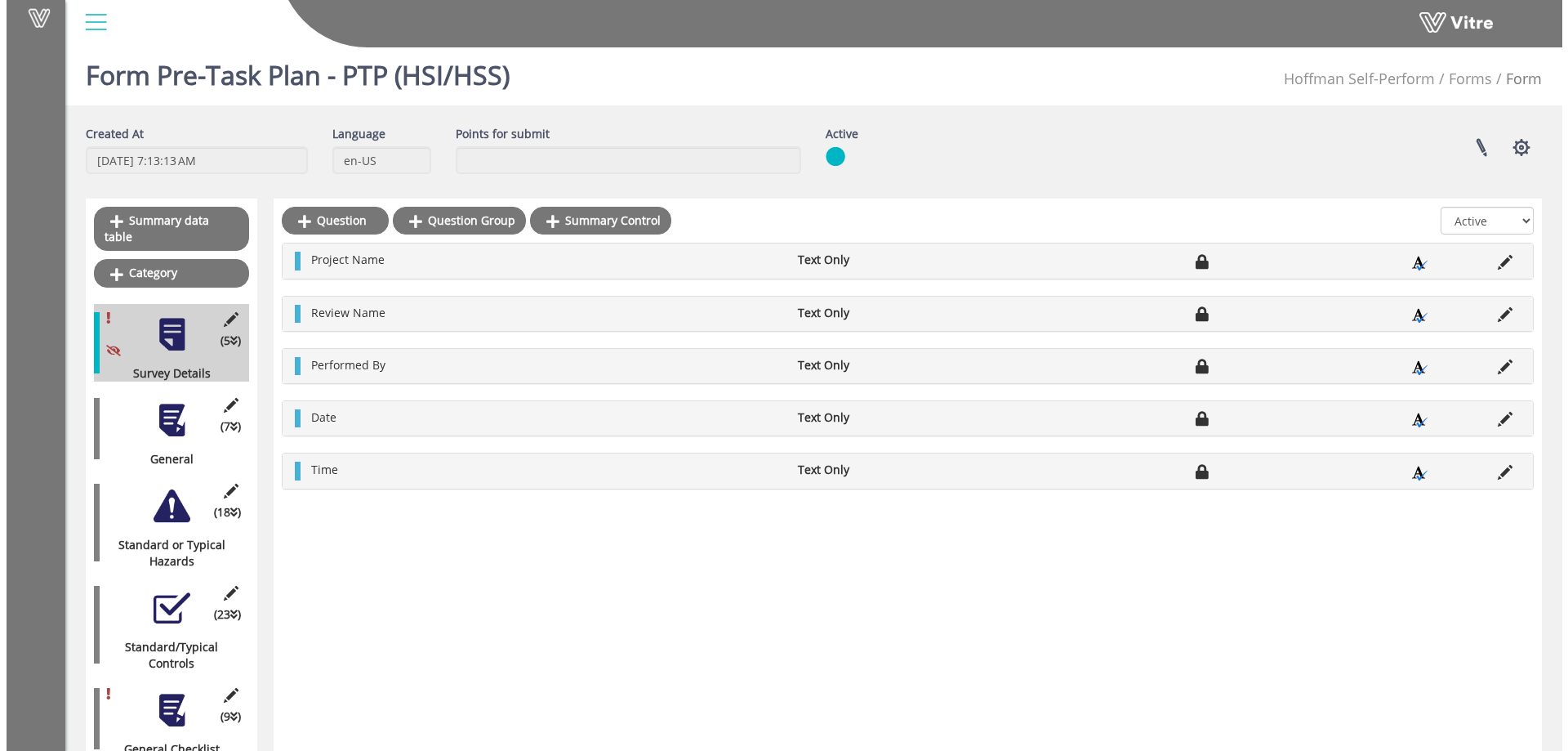
scroll to position [869, 0]
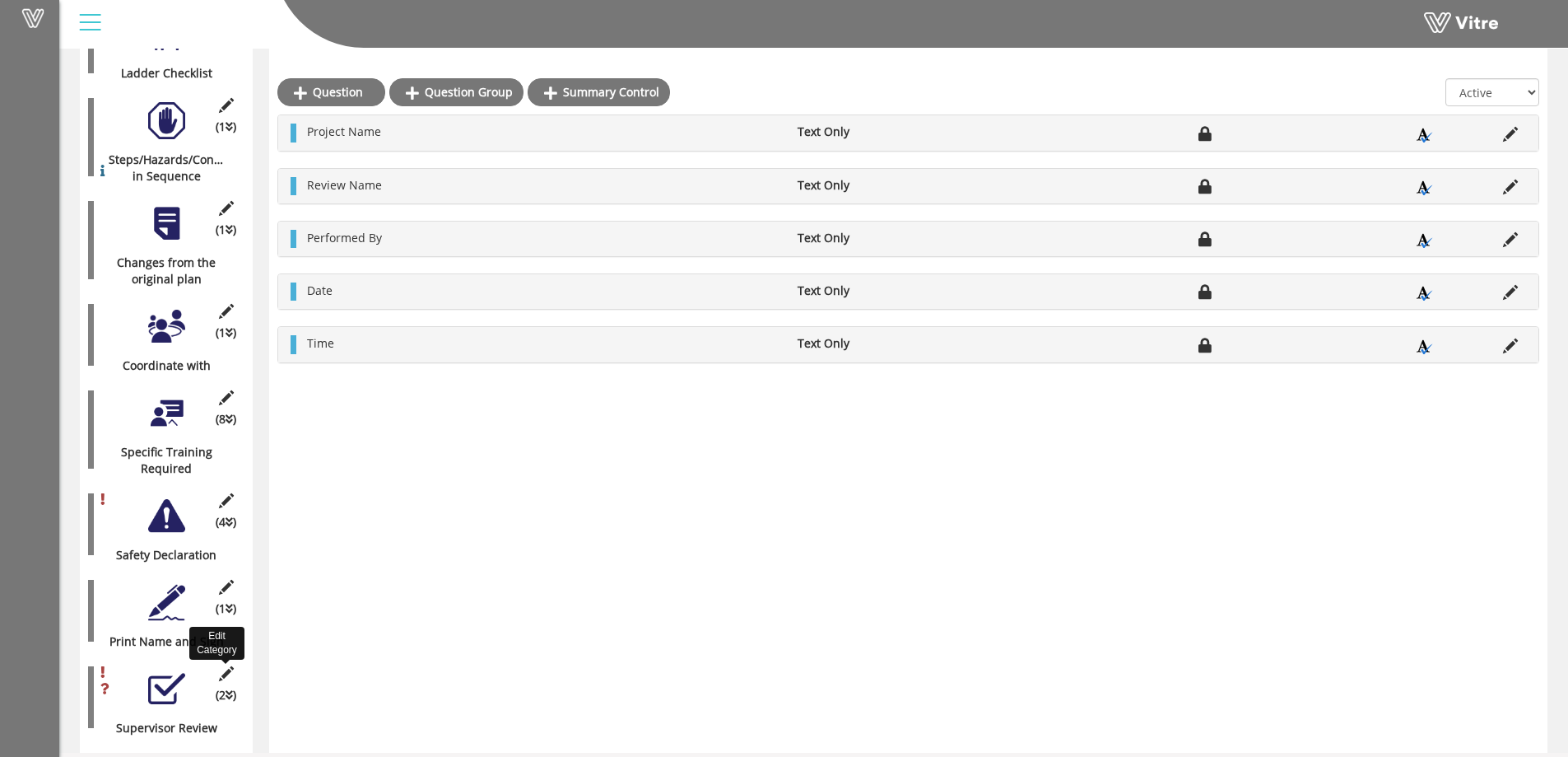
click at [225, 666] on icon at bounding box center [225, 673] width 20 height 15
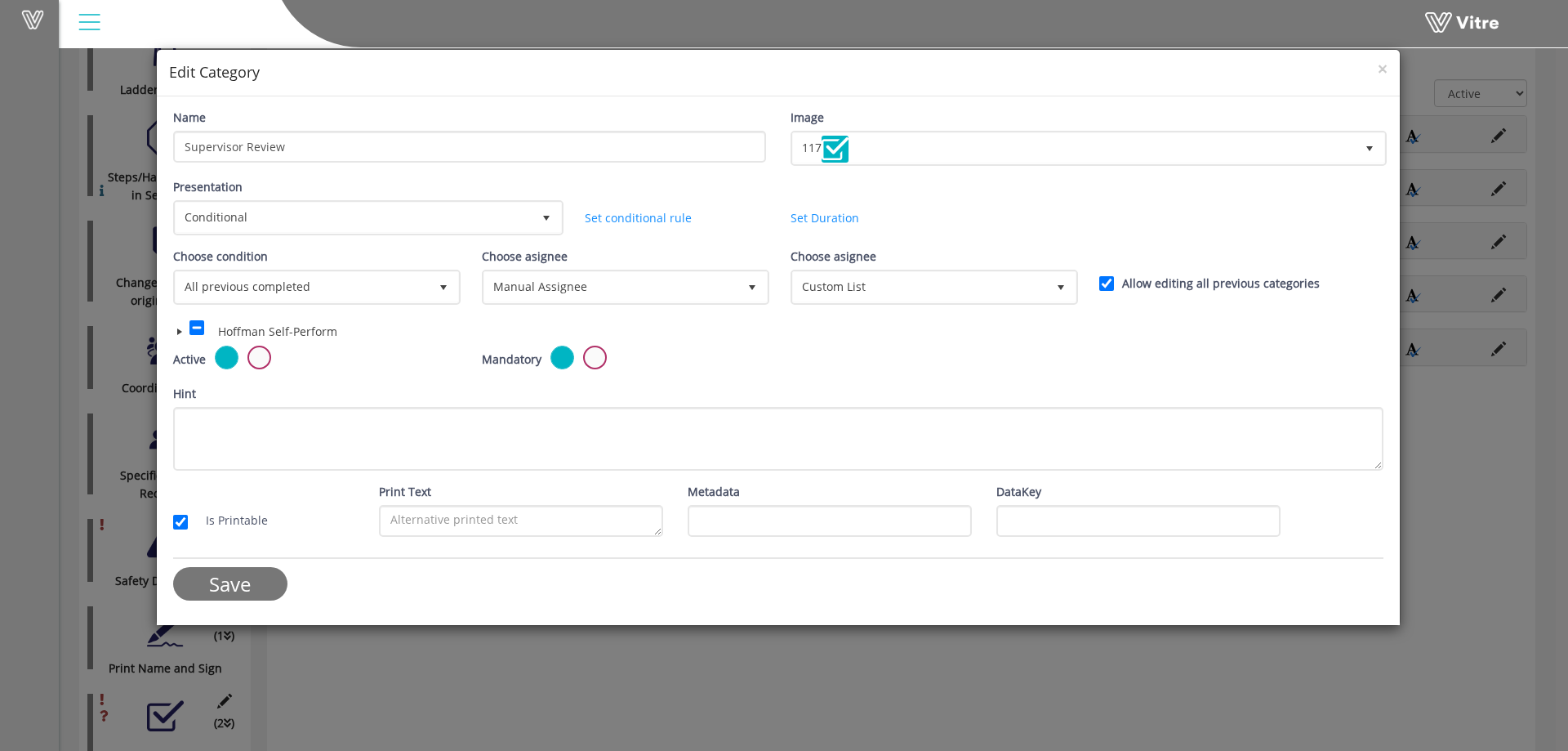
click at [178, 332] on span at bounding box center [180, 332] width 13 height 13
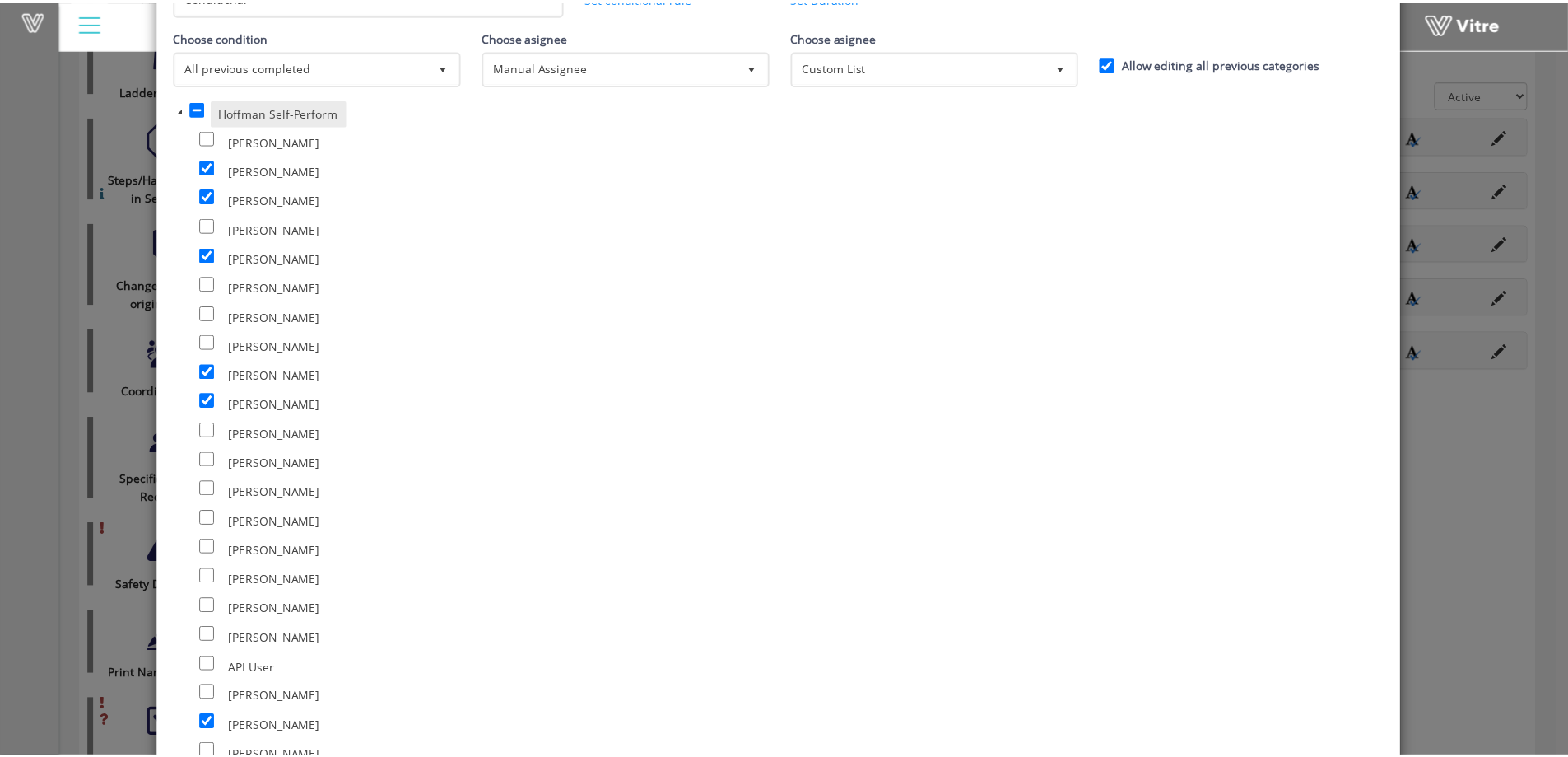
scroll to position [0, 0]
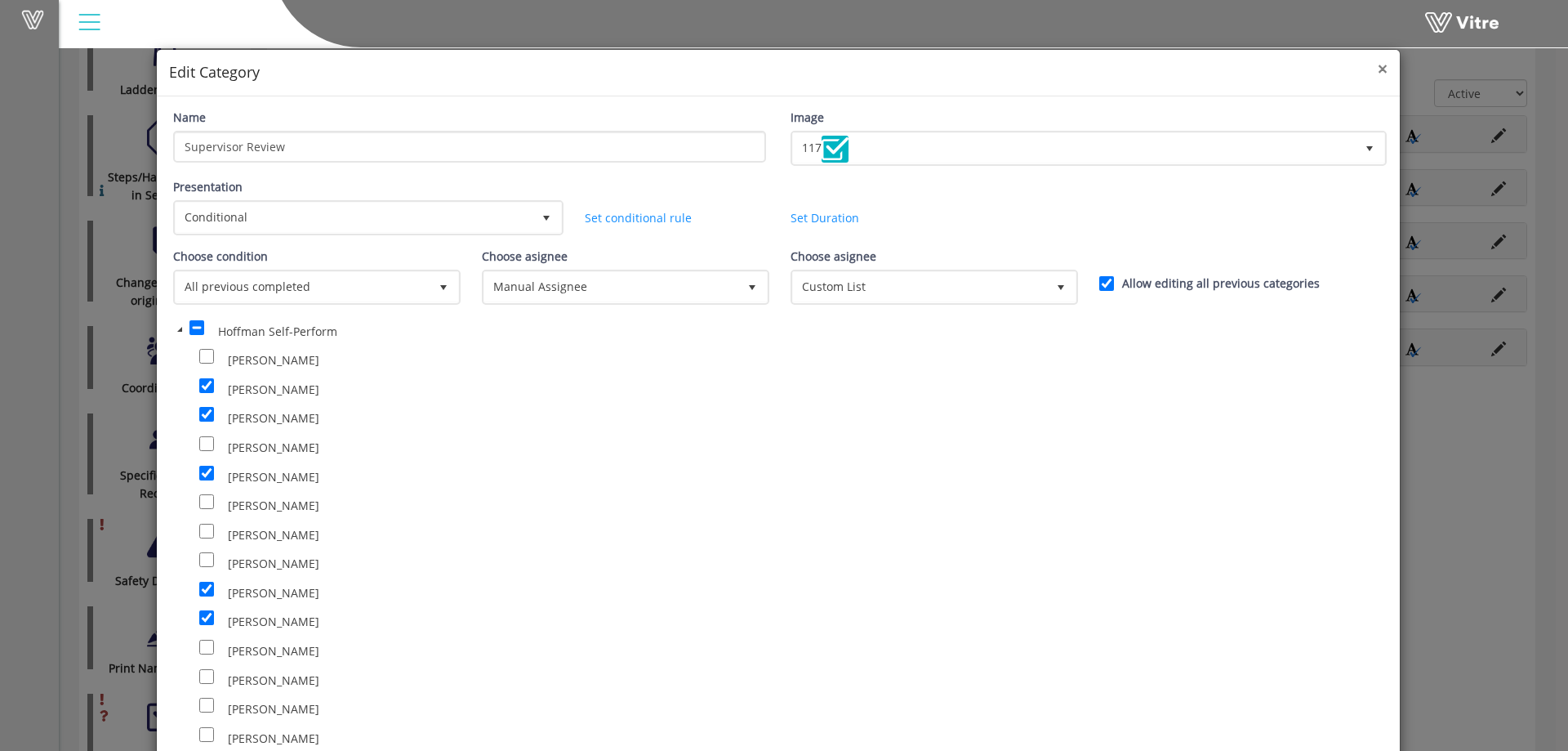
click at [1378, 69] on span "×" at bounding box center [1383, 68] width 10 height 23
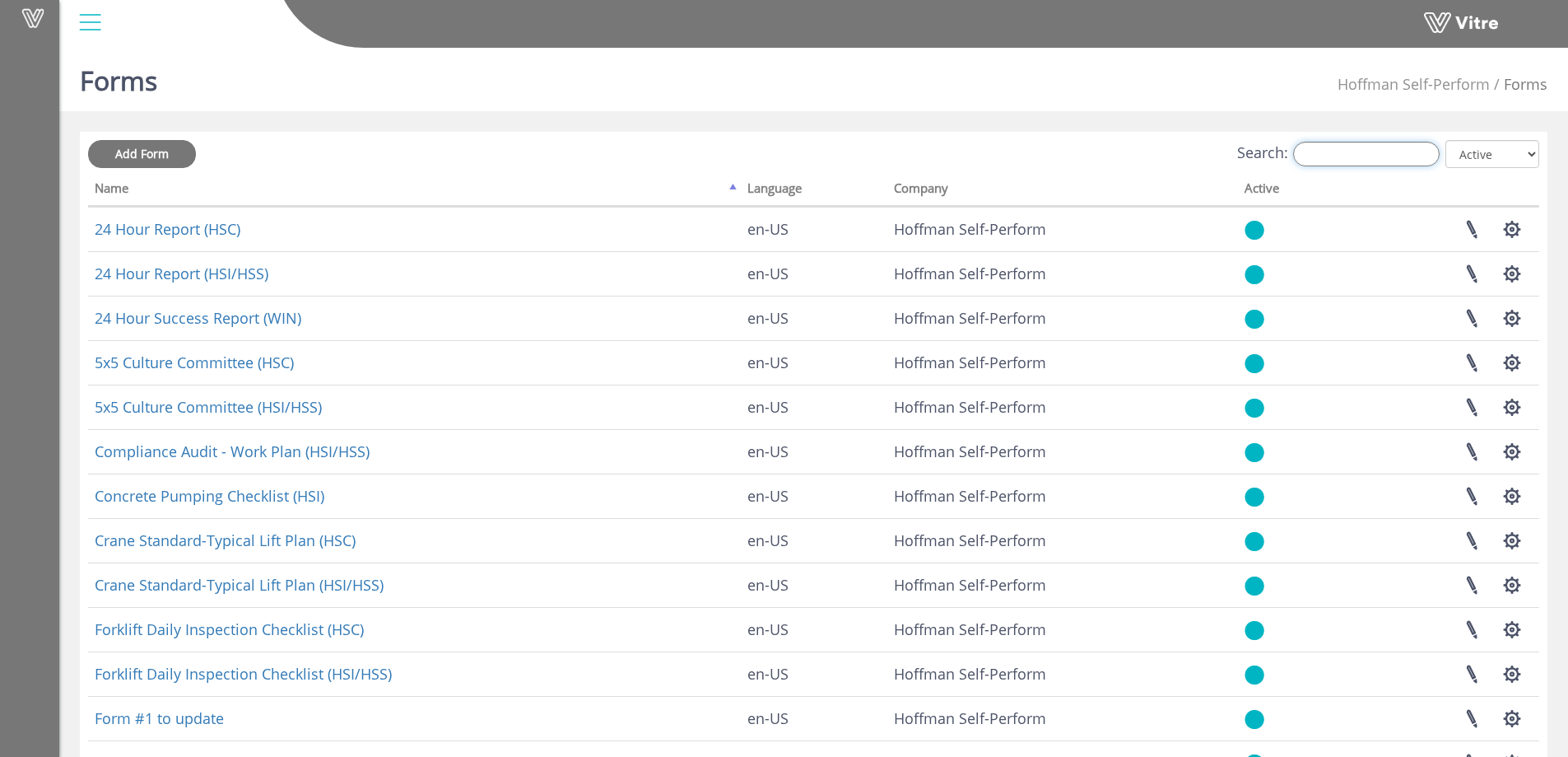
click at [1325, 150] on input "Search:" at bounding box center [1365, 154] width 146 height 25
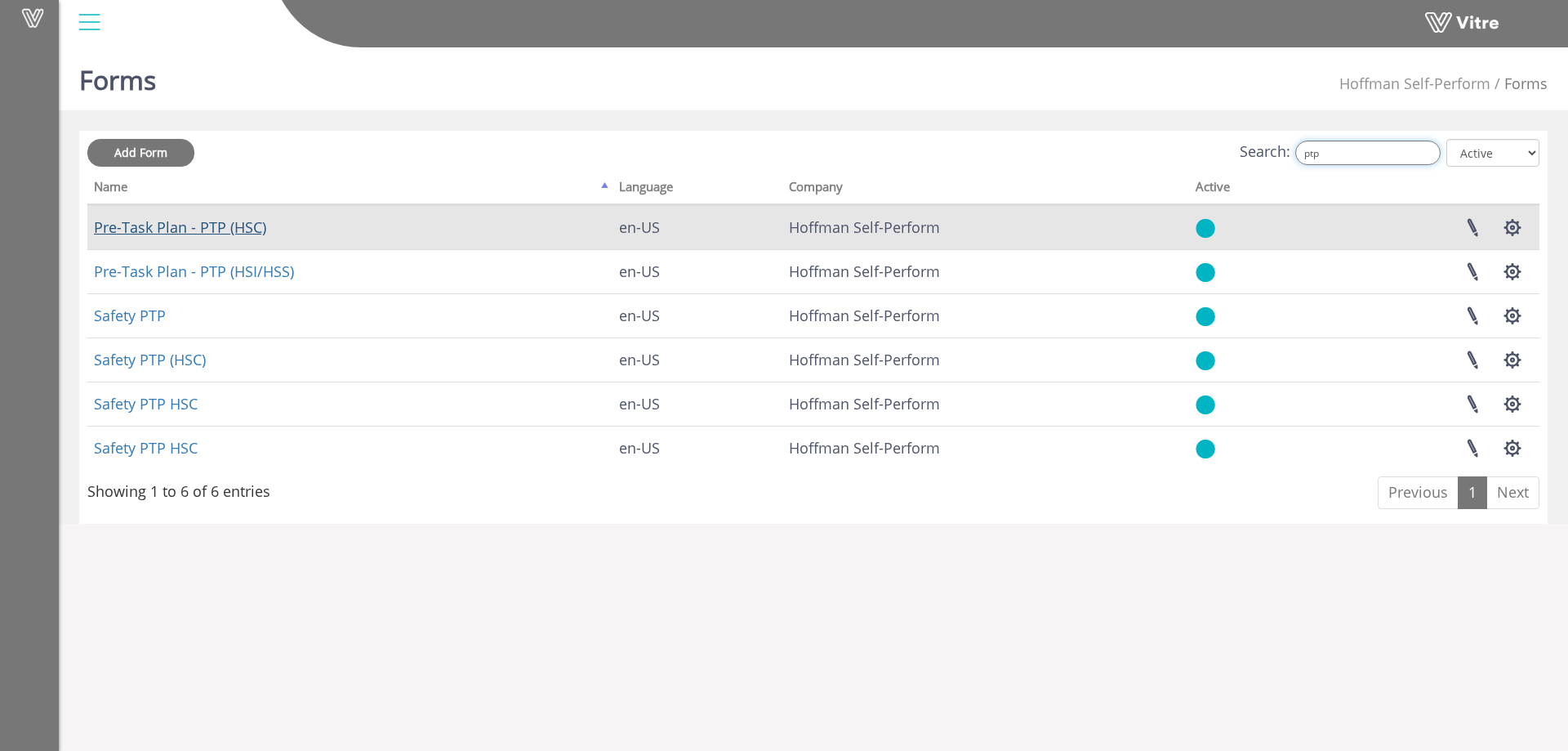
type input "ptp"
click at [241, 230] on link "Pre-Task Plan - PTP (HSC)" at bounding box center [180, 226] width 173 height 19
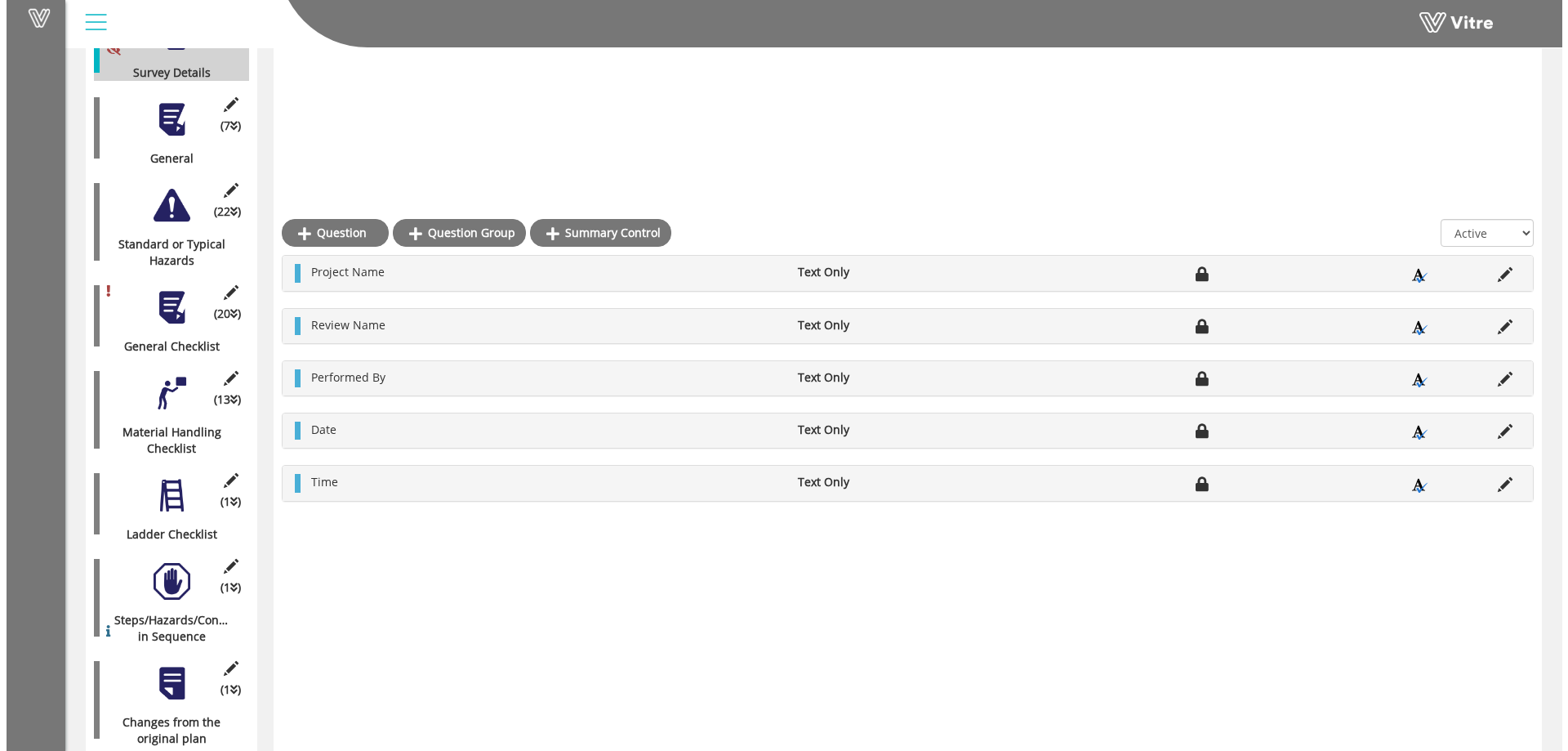
scroll to position [767, 0]
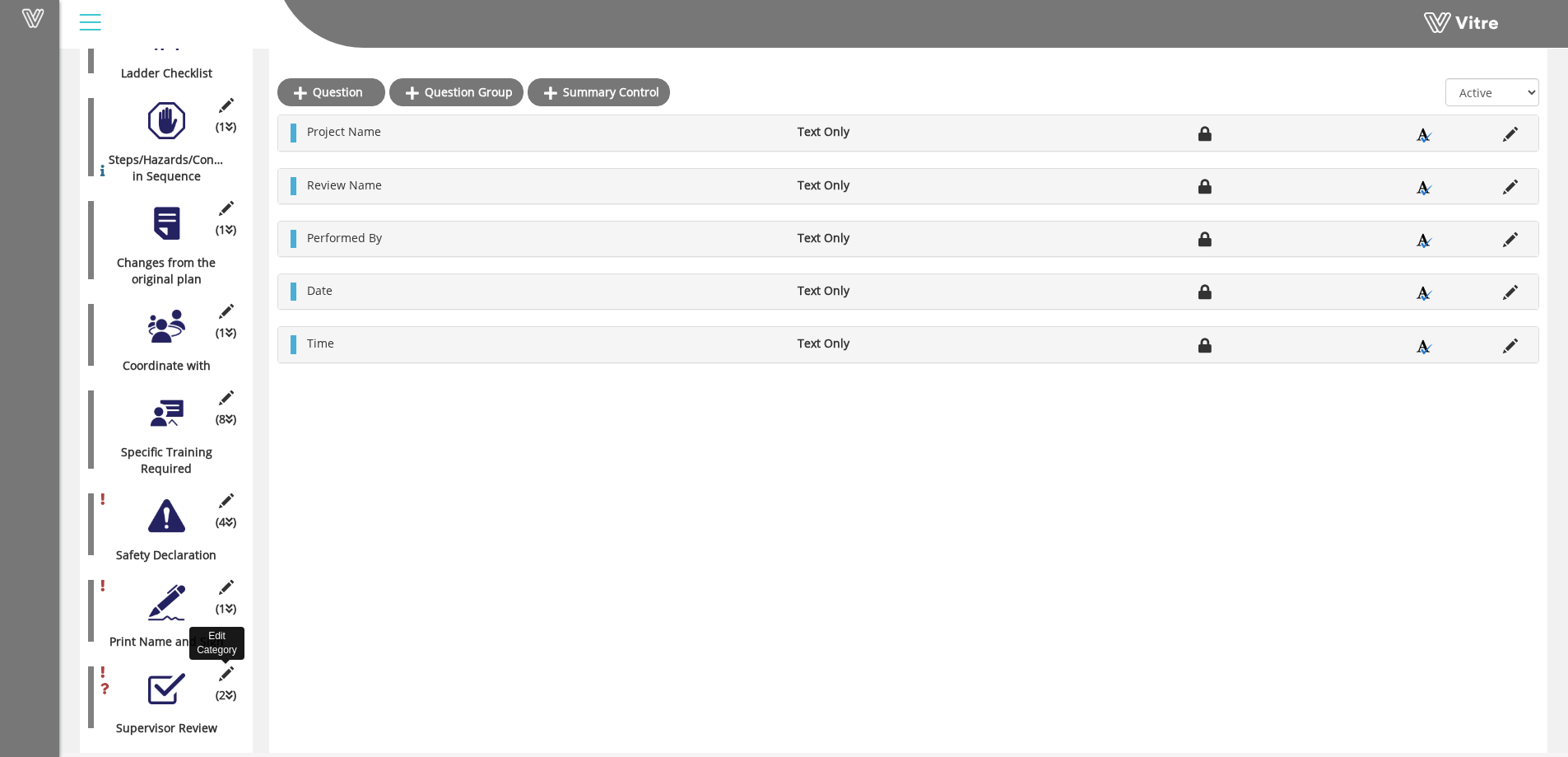
click at [224, 666] on icon at bounding box center [225, 673] width 20 height 15
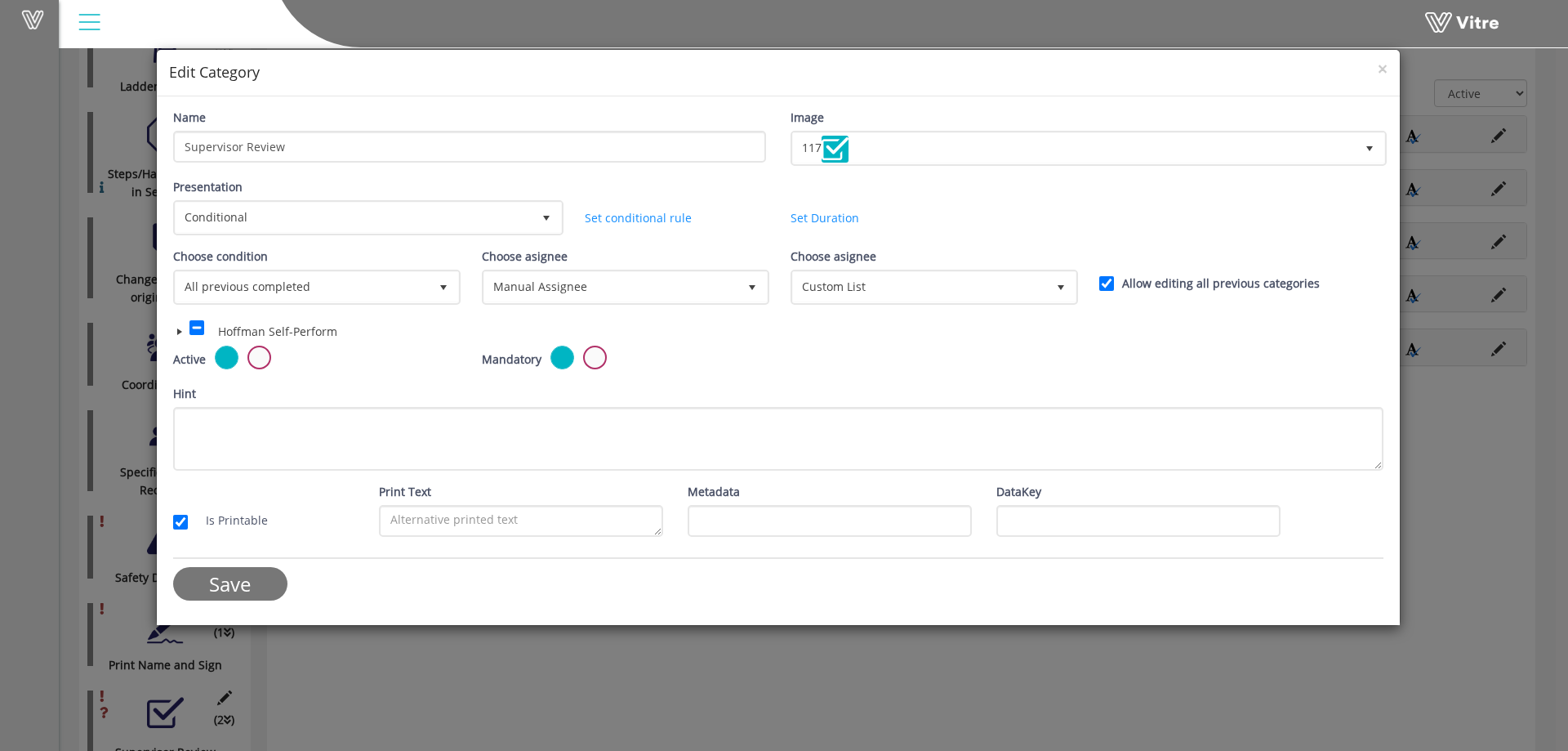
click at [177, 332] on span at bounding box center [180, 332] width 13 height 13
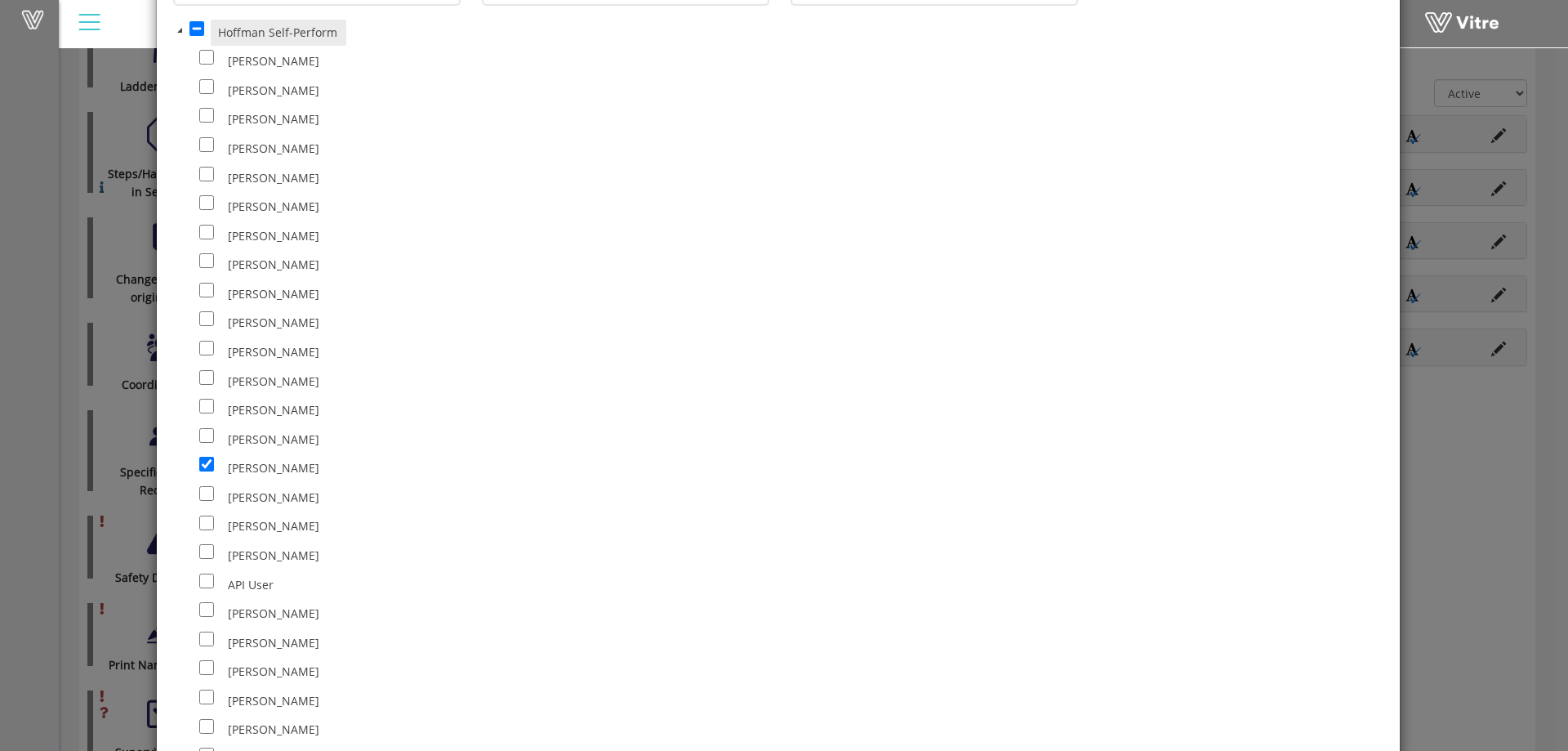
scroll to position [327, 0]
click at [207, 321] on input "checkbox" at bounding box center [207, 320] width 15 height 15
checkbox input "true"
click at [204, 87] on input "checkbox" at bounding box center [207, 89] width 15 height 15
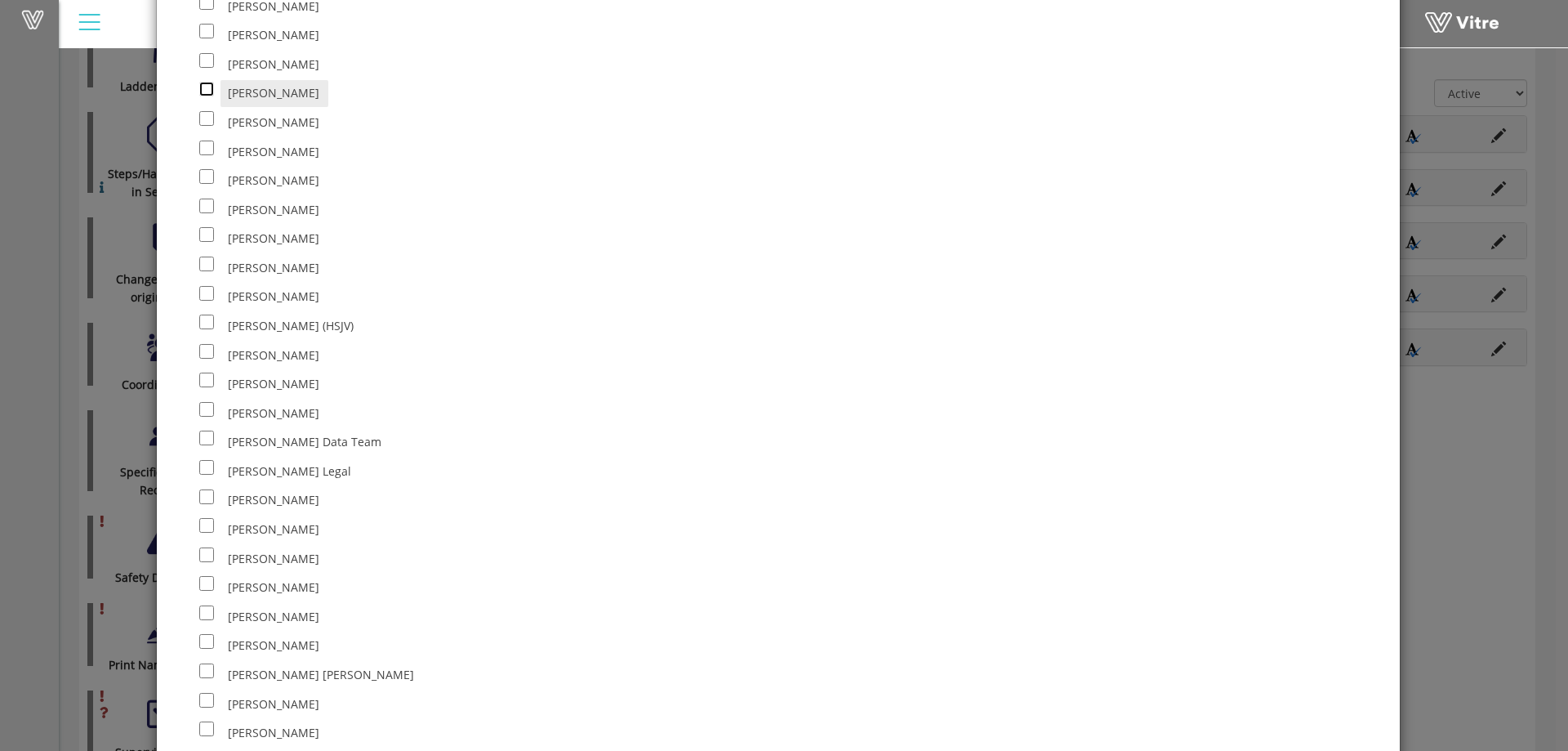
checkbox input "true"
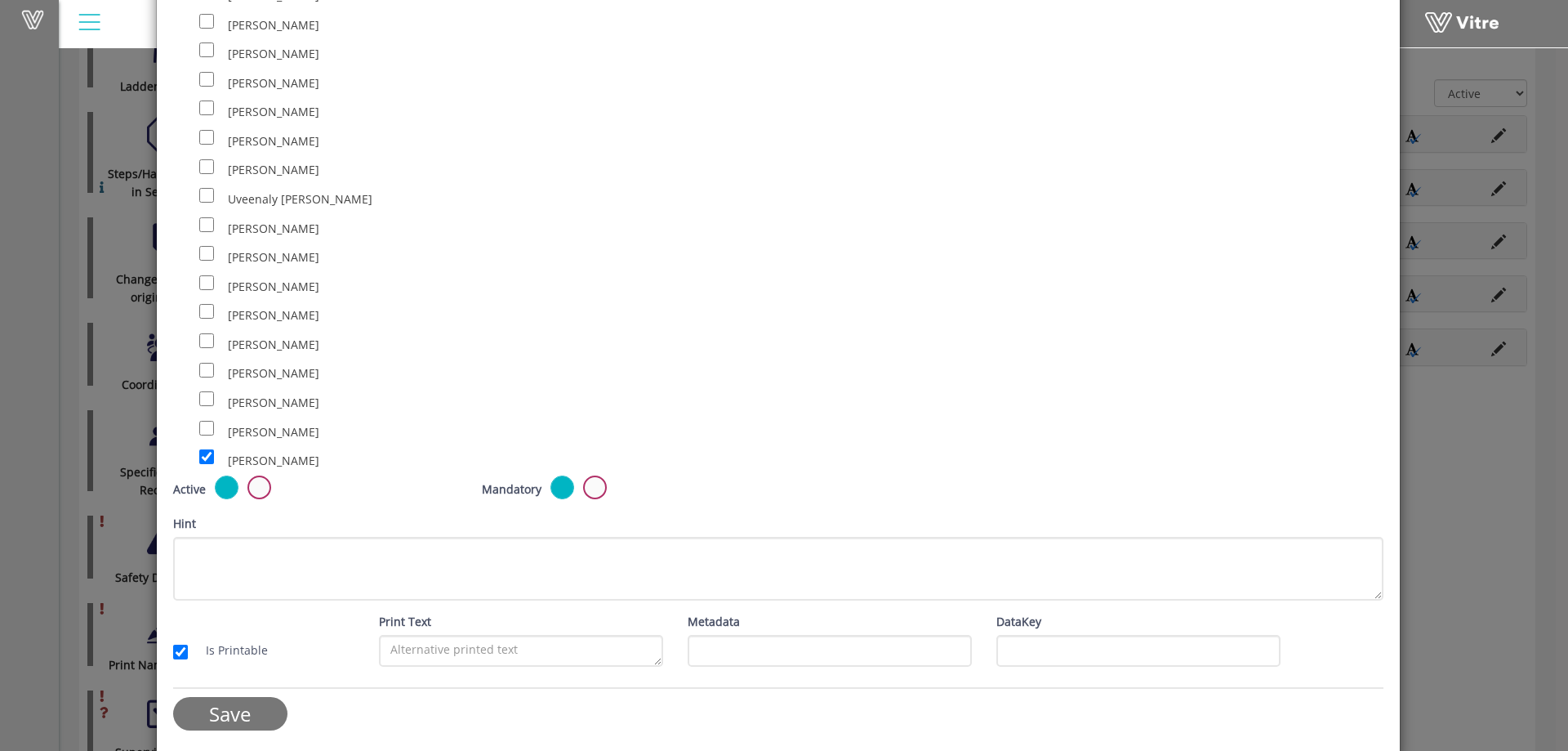
scroll to position [8652, 0]
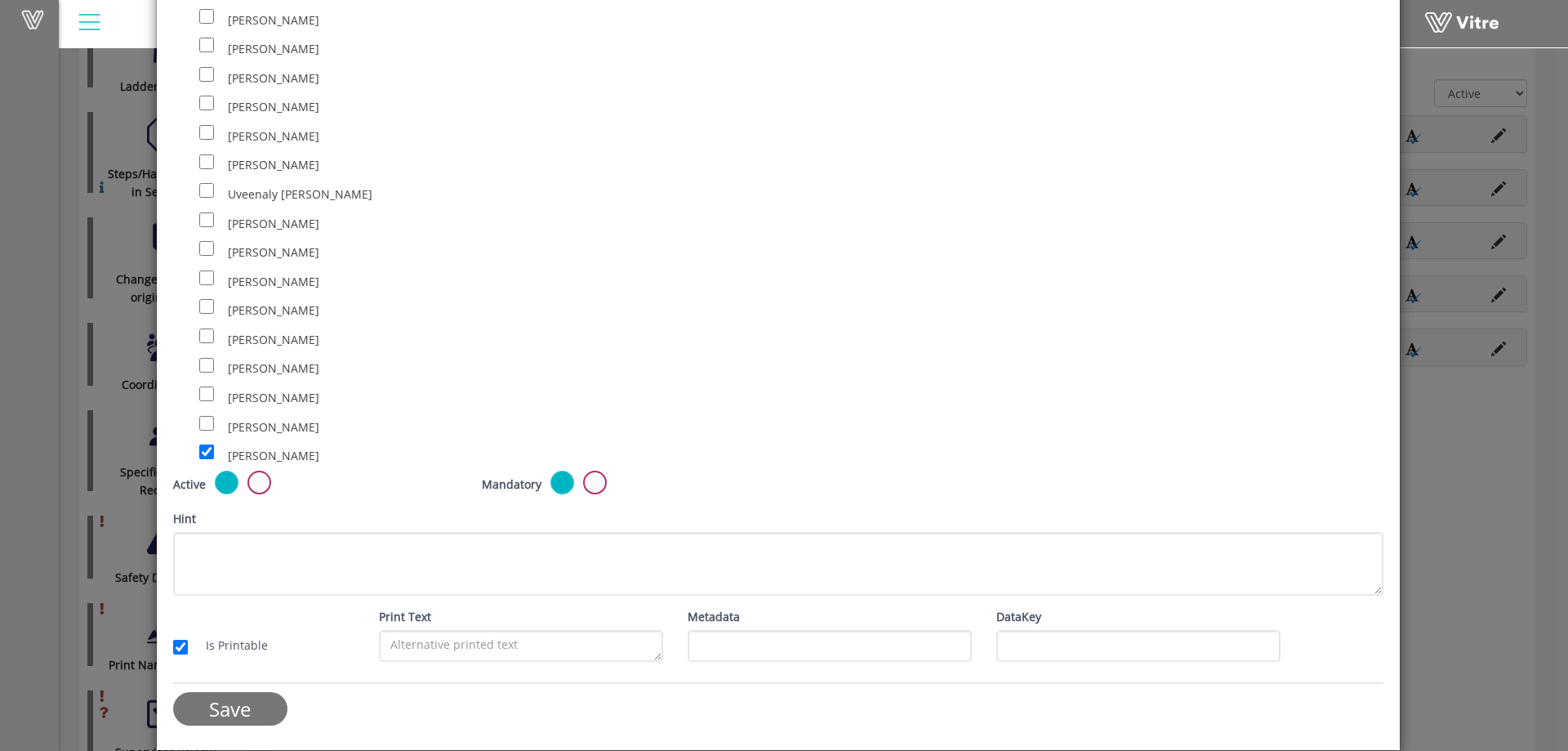
click at [238, 712] on input "Save" at bounding box center [230, 709] width 114 height 34
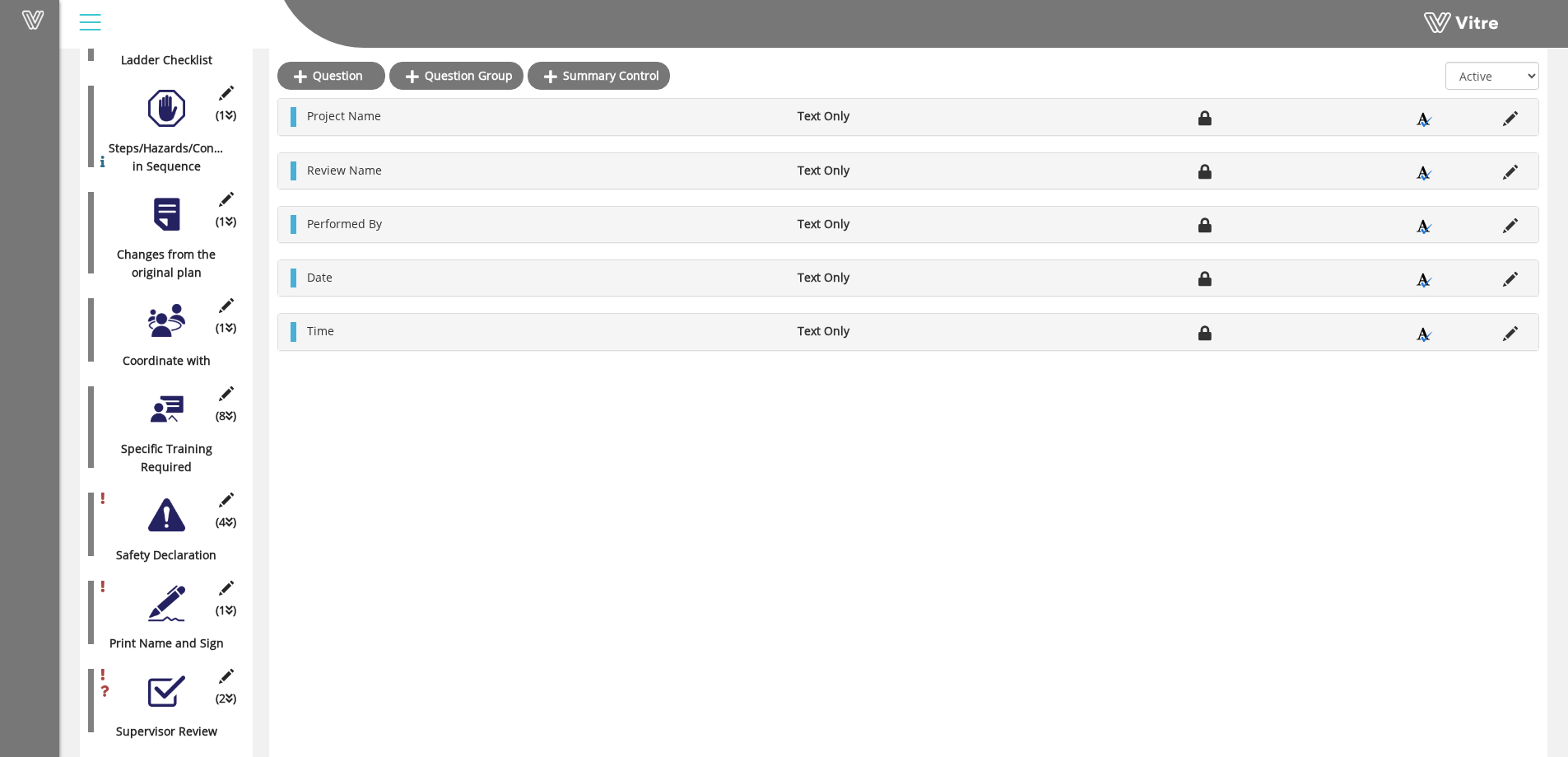
scroll to position [784, 0]
